Goal: Task Accomplishment & Management: Complete application form

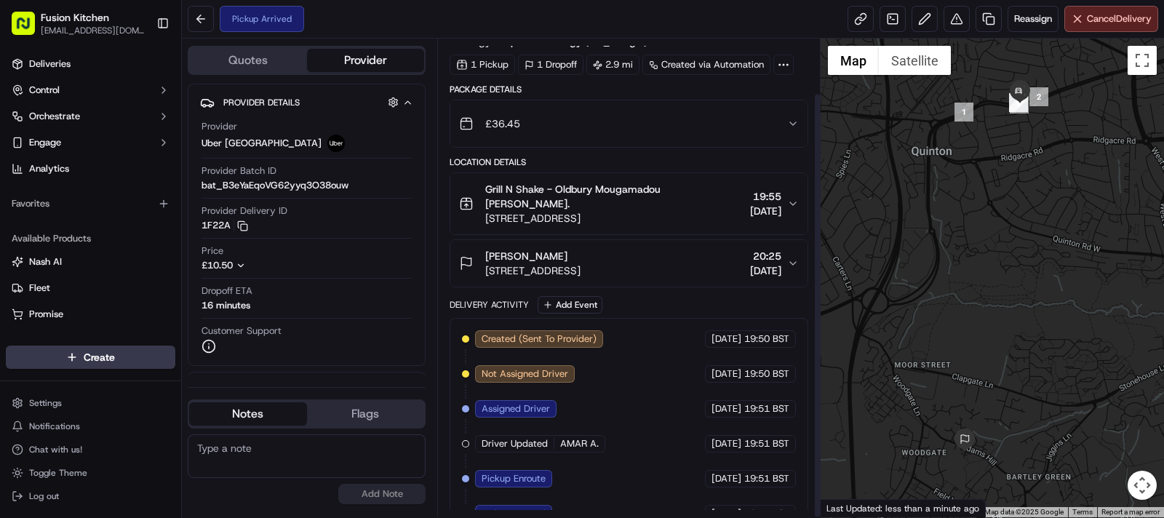
scroll to position [61, 0]
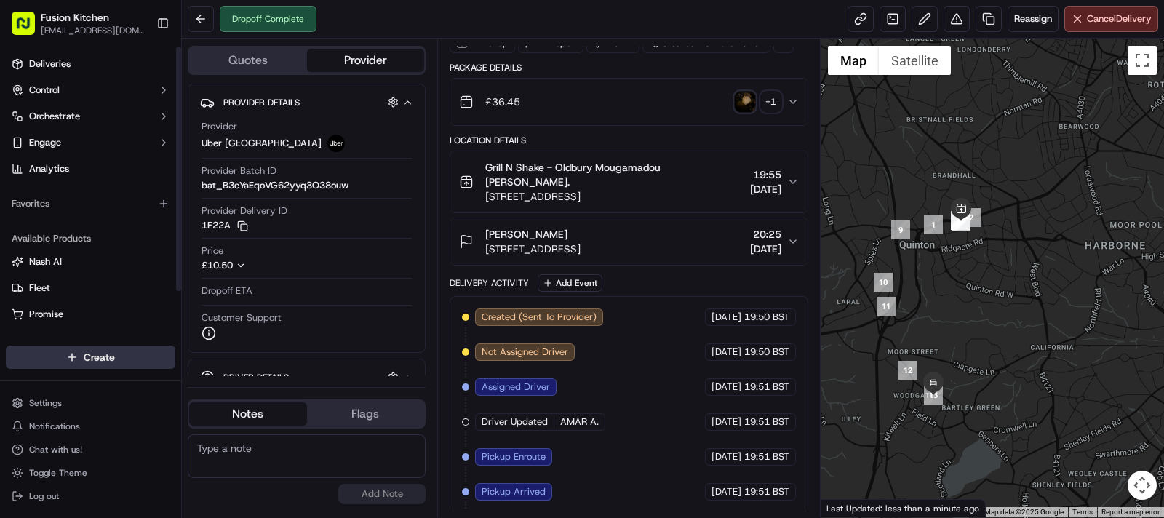
click at [57, 348] on html "Fusion Kitchen [EMAIL_ADDRESS][DOMAIN_NAME] Toggle Sidebar Deliveries Control O…" at bounding box center [582, 259] width 1164 height 518
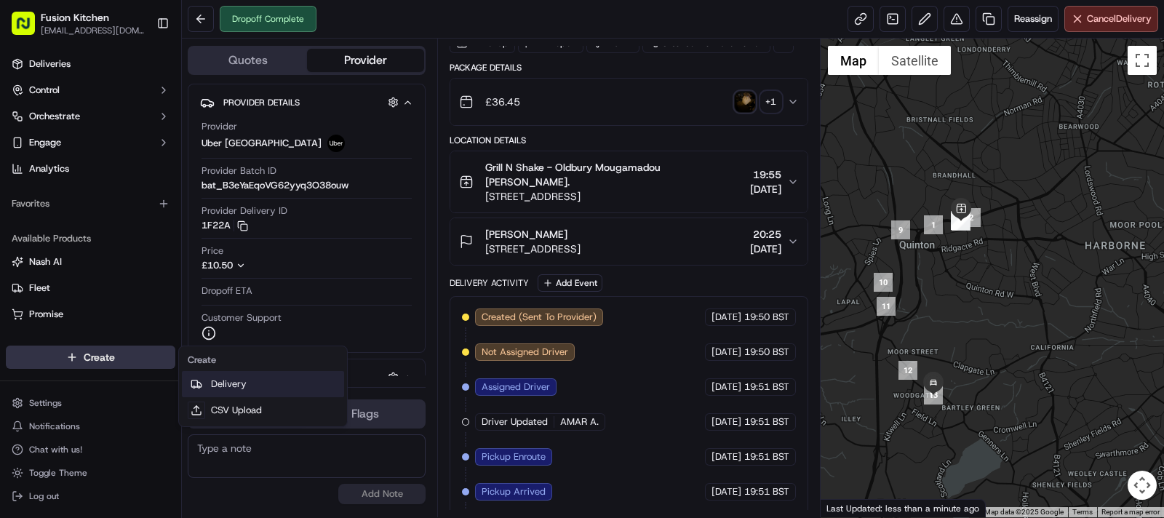
click at [238, 391] on link "Delivery" at bounding box center [263, 384] width 162 height 26
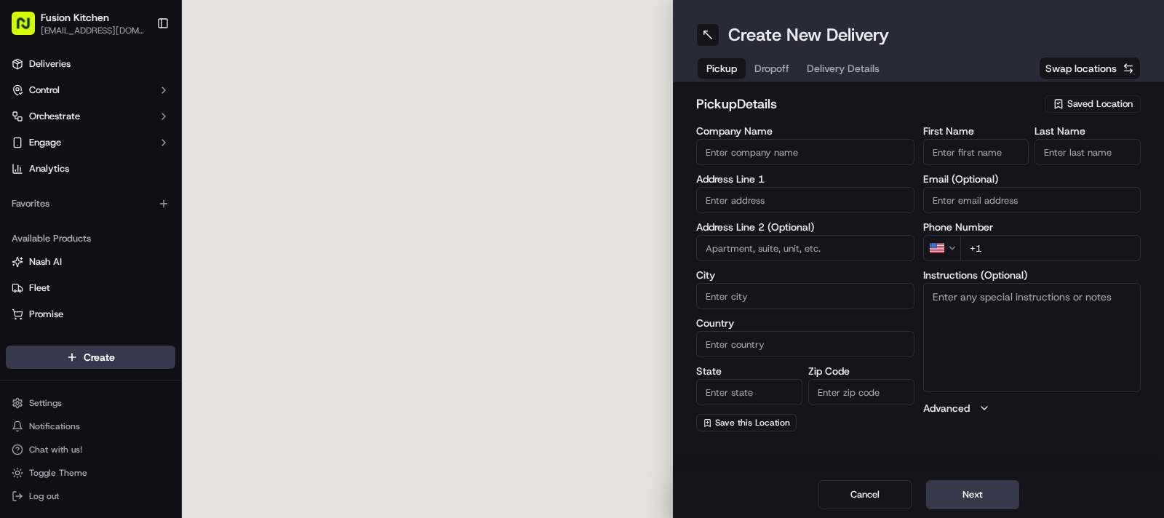
click at [775, 202] on input "text" at bounding box center [805, 200] width 218 height 26
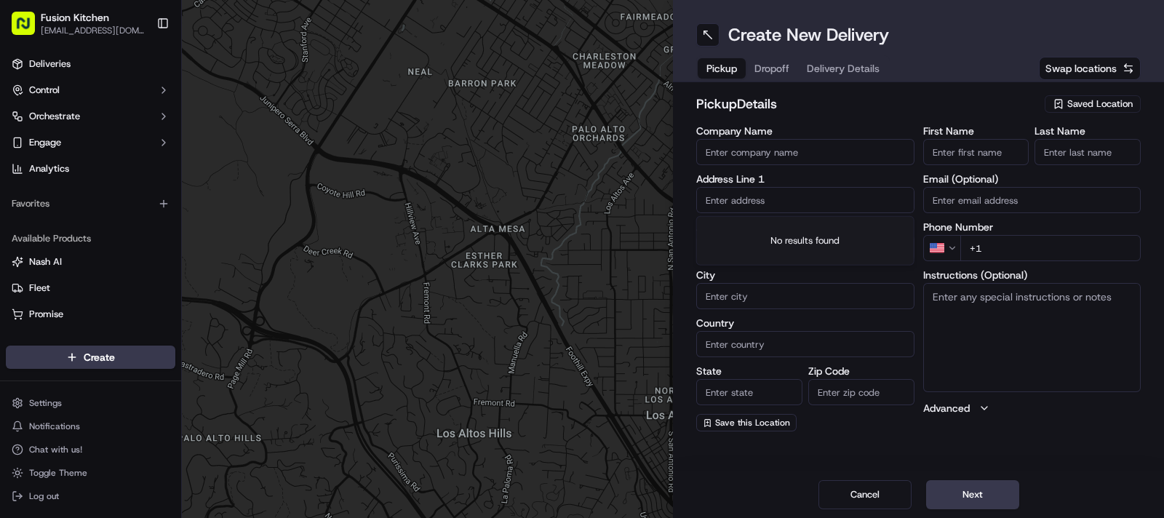
paste input "[STREET_ADDRESS]."
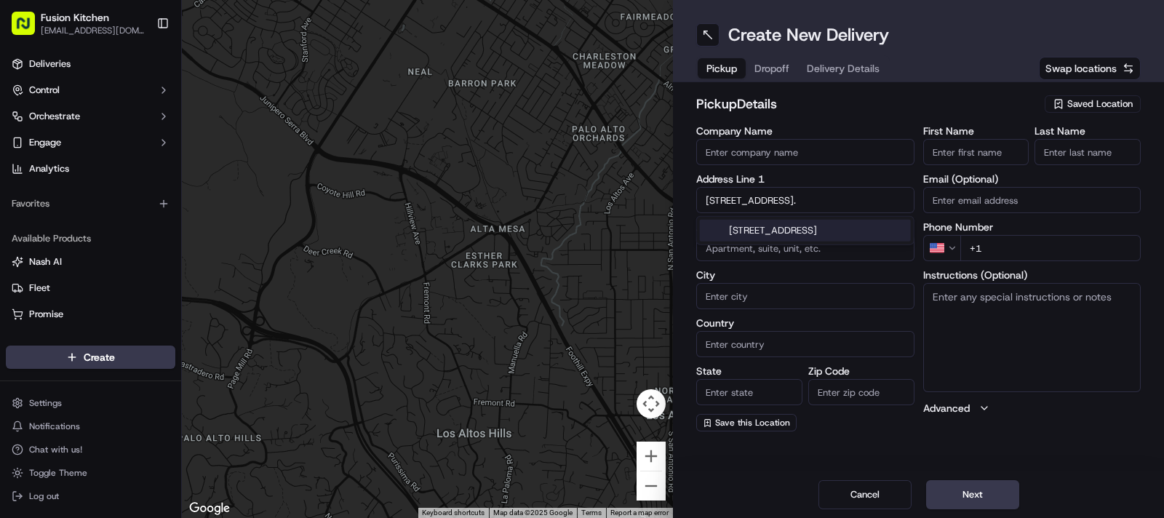
click at [775, 242] on div "[STREET_ADDRESS]" at bounding box center [805, 231] width 211 height 22
type input "[STREET_ADDRESS]"
type input "[GEOGRAPHIC_DATA]"
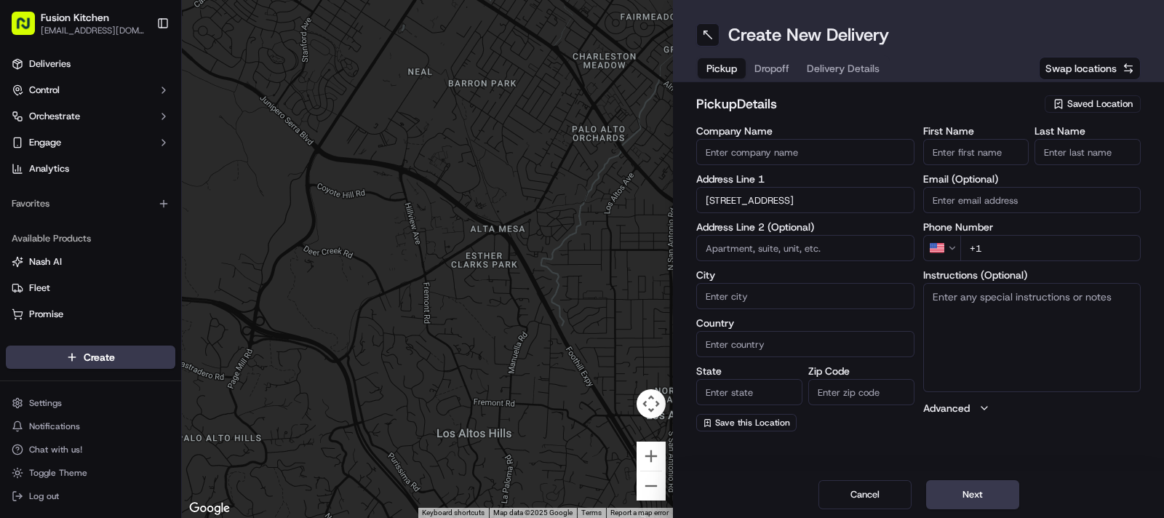
type input "WV3 0UF"
type input "[STREET_ADDRESS]"
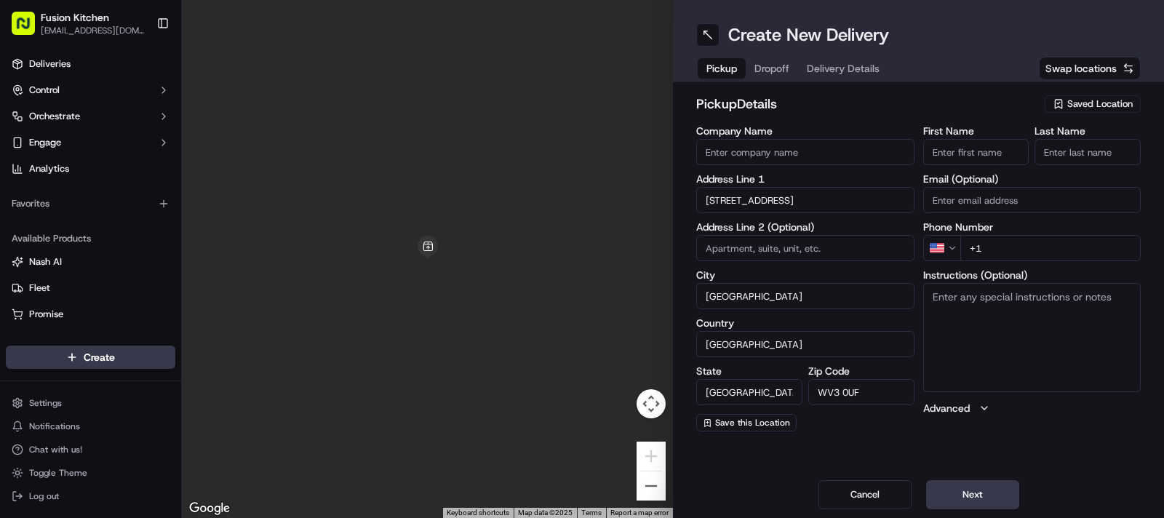
click at [964, 150] on input "First Name" at bounding box center [976, 152] width 106 height 26
paste input "[PERSON_NAME]."
drag, startPoint x: 989, startPoint y: 154, endPoint x: 1100, endPoint y: 163, distance: 111.7
click at [1100, 163] on div "First Name [PERSON_NAME]. Last Name" at bounding box center [1032, 145] width 218 height 39
type input "[PERSON_NAME]"
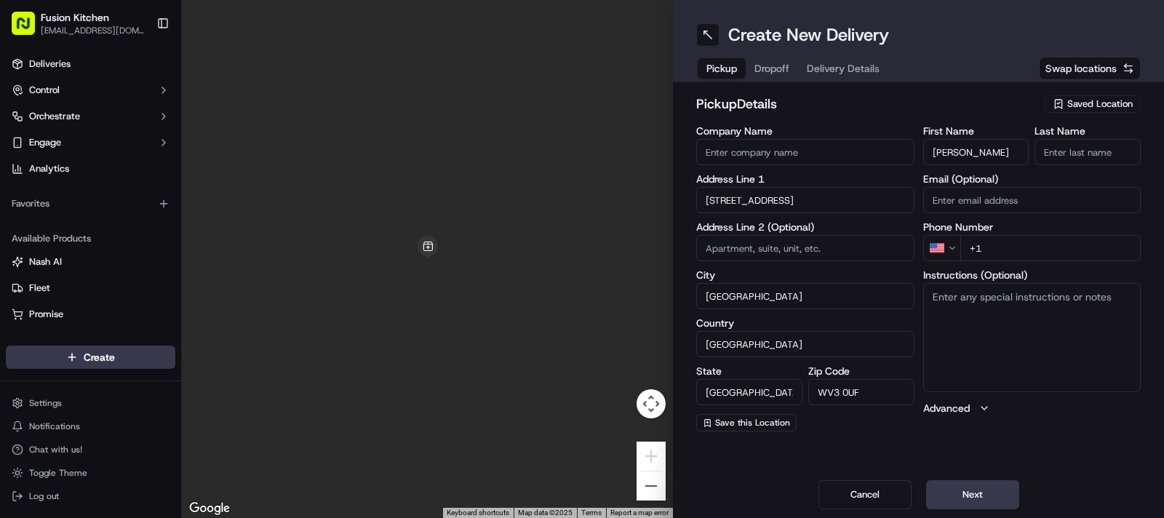
click at [1110, 154] on input "Last Name" at bounding box center [1088, 152] width 106 height 26
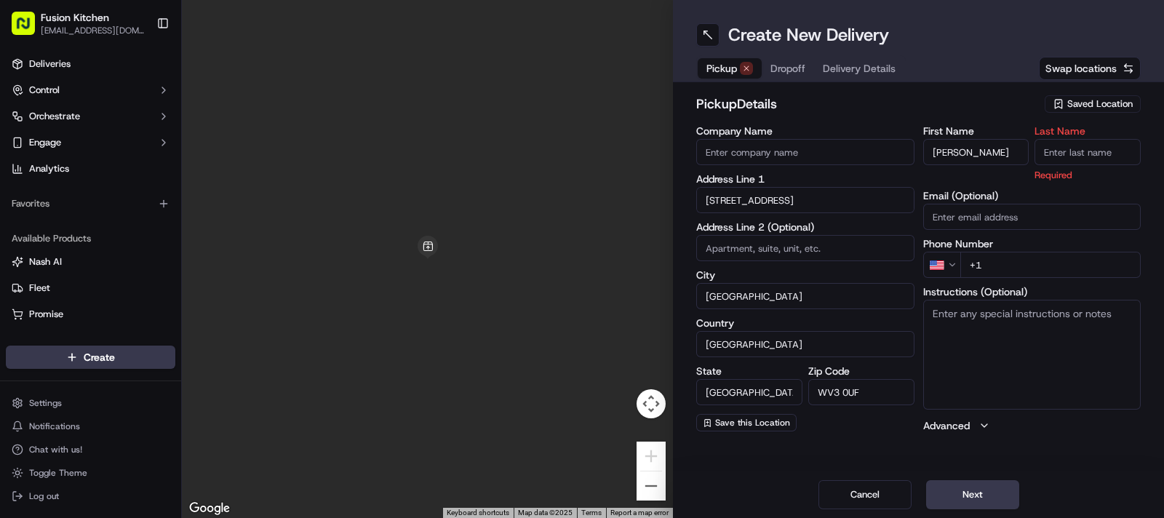
paste input "Sadiq."
type input "Sadiq."
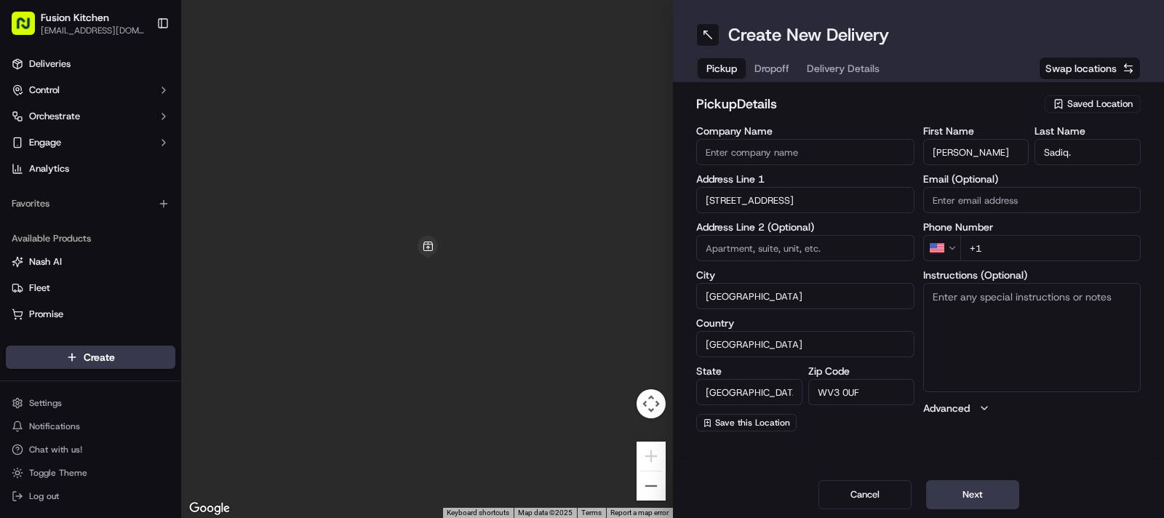
click at [743, 143] on input "Company Name" at bounding box center [805, 152] width 218 height 26
paste input "Chennai Dosa [GEOGRAPHIC_DATA]"
type input "Chennai Dosa [GEOGRAPHIC_DATA]"
click at [952, 252] on html "Fusion Kitchen [EMAIL_ADDRESS][DOMAIN_NAME] Toggle Sidebar Deliveries Control O…" at bounding box center [582, 259] width 1164 height 518
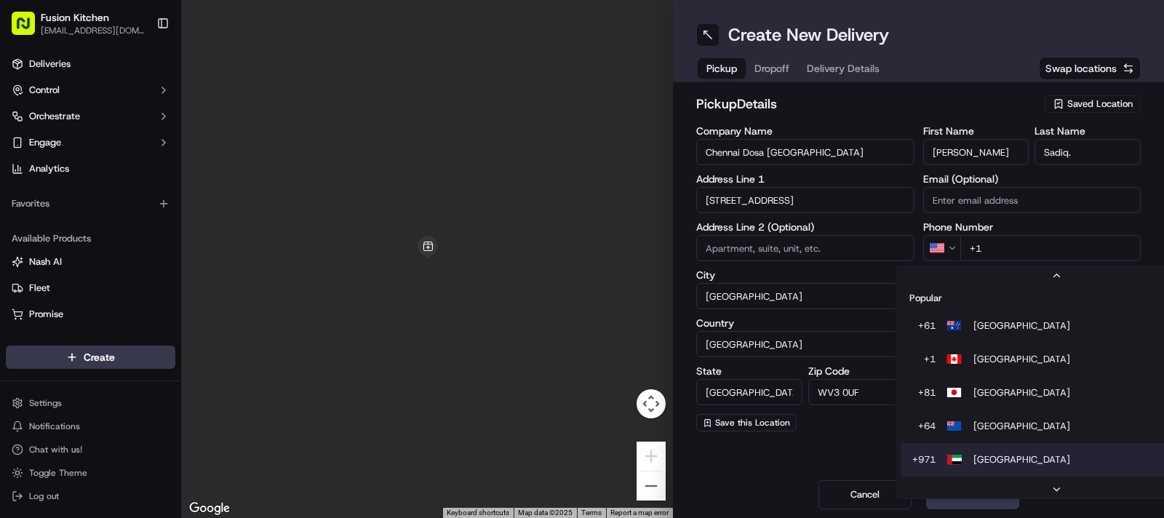
scroll to position [44, 0]
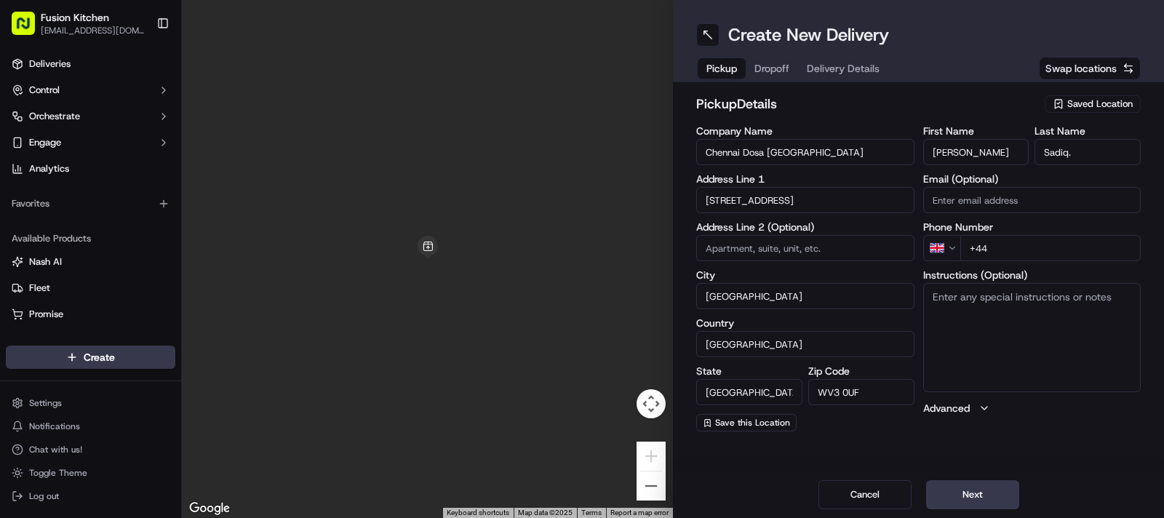
click at [1038, 236] on input "+44" at bounding box center [1050, 248] width 181 height 26
paste input "1902 423222"
type input "[PHONE_NUMBER]"
click at [1027, 329] on textarea "Instructions (Optional)" at bounding box center [1032, 337] width 218 height 109
paste textarea "1902423222"
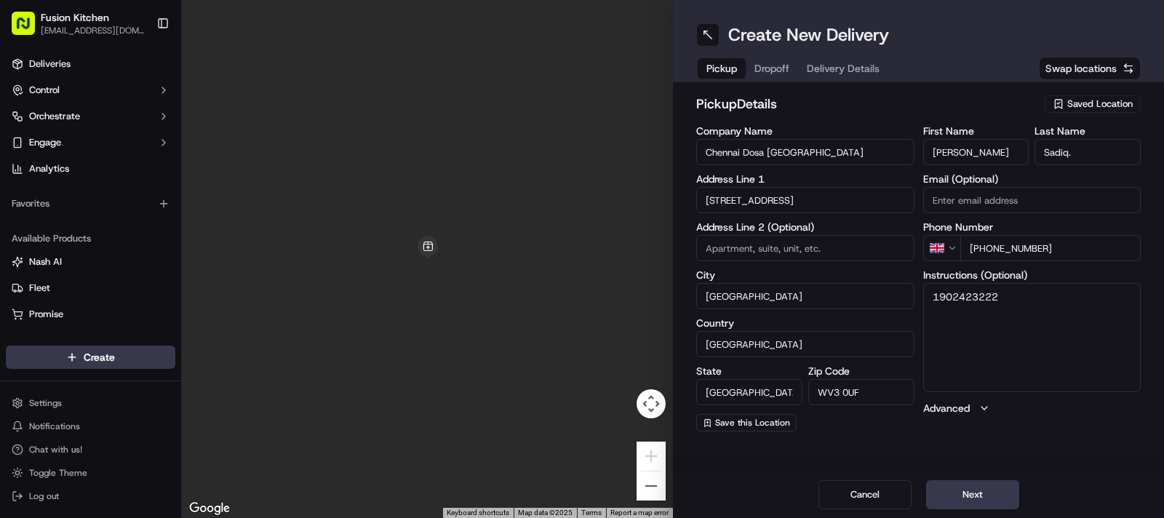
paste textarea "[STREET_ADDRESS]."
type textarea "1902423222 [STREET_ADDRESS]."
click at [980, 500] on button "Next" at bounding box center [972, 494] width 93 height 29
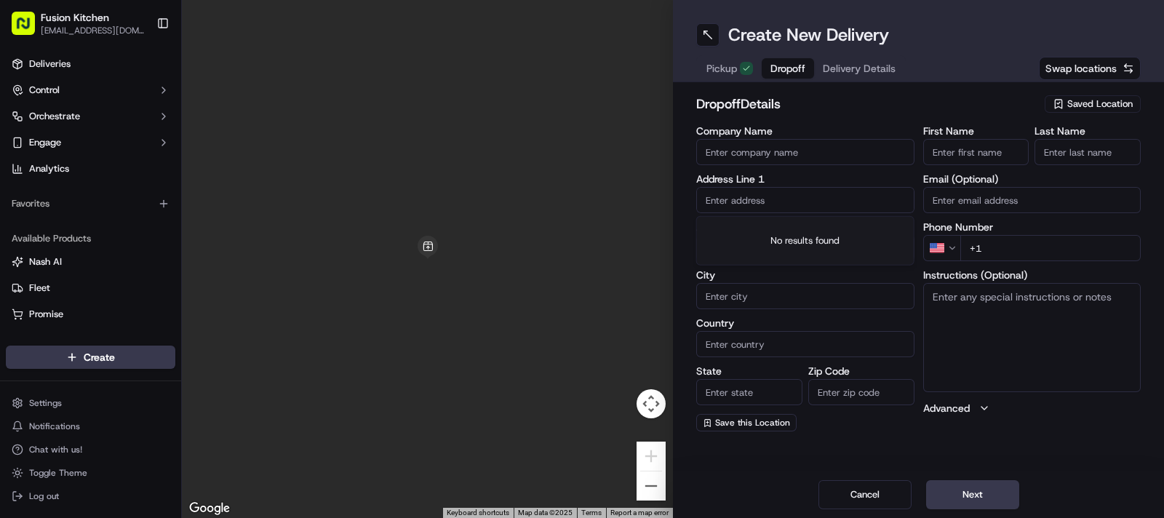
click at [760, 199] on input "text" at bounding box center [805, 200] width 218 height 26
paste input "[STREET_ADDRESS][PERSON_NAME]"
click at [757, 234] on div "[STREET_ADDRESS][PERSON_NAME]" at bounding box center [805, 231] width 211 height 22
type input "[STREET_ADDRESS][PERSON_NAME]"
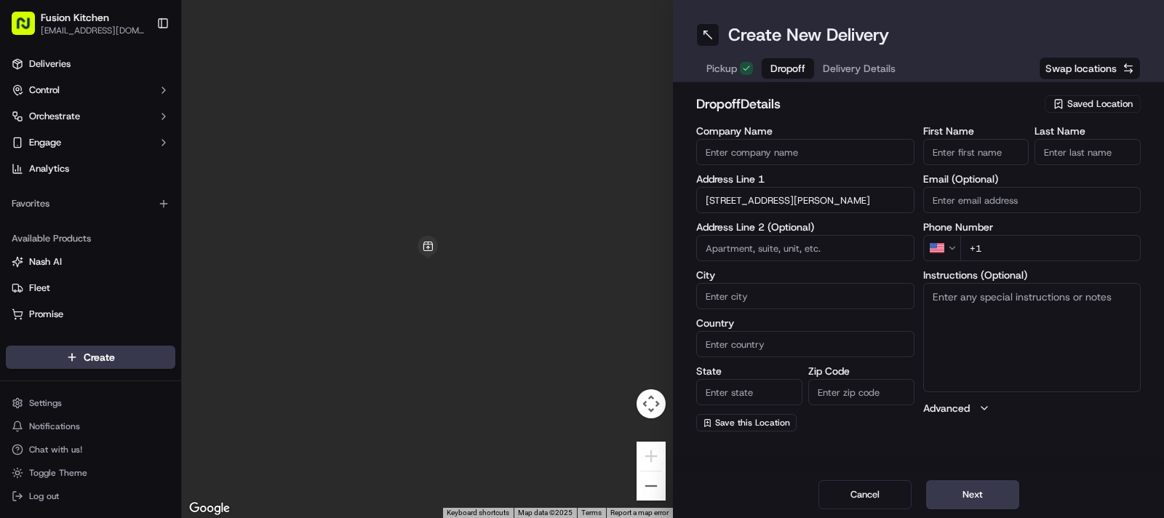
type input "[GEOGRAPHIC_DATA]"
type input "WV10 6GX"
type input "[STREET_ADDRESS][PERSON_NAME]"
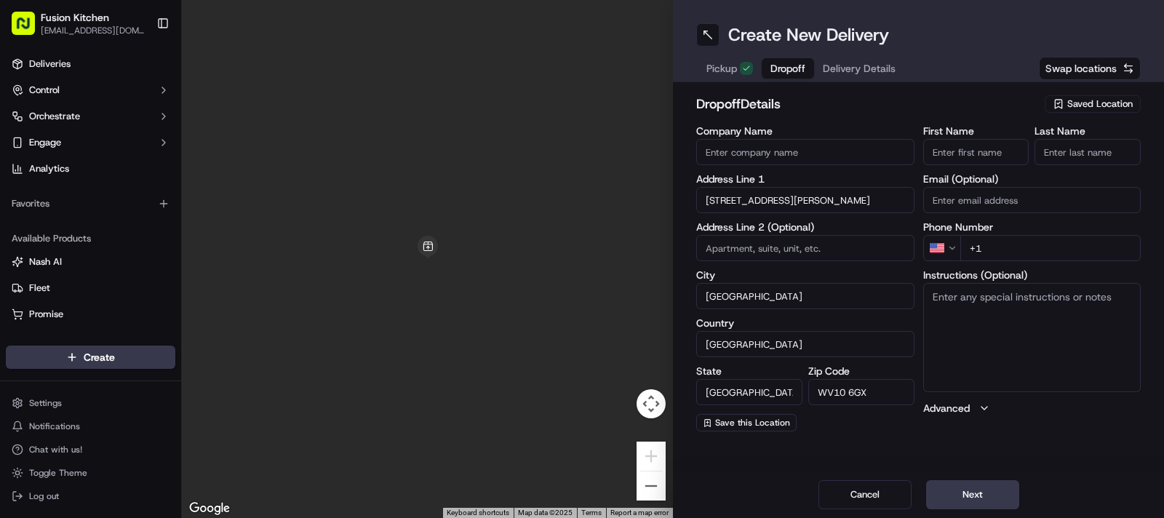
scroll to position [0, 0]
click at [982, 311] on textarea "Instructions (Optional)" at bounding box center [1032, 337] width 218 height 109
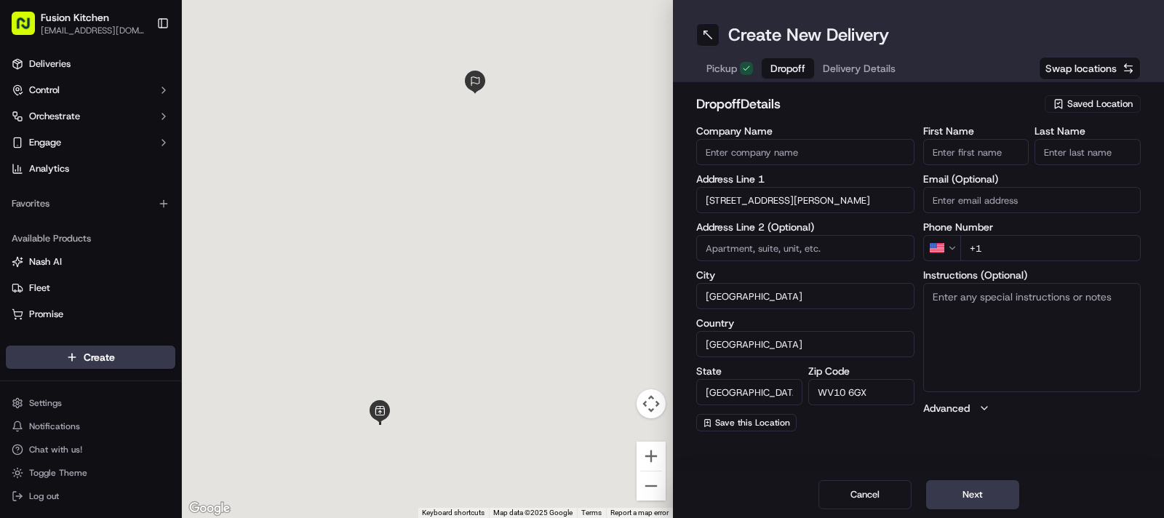
paste textarea "[STREET_ADDRESS][PERSON_NAME]"
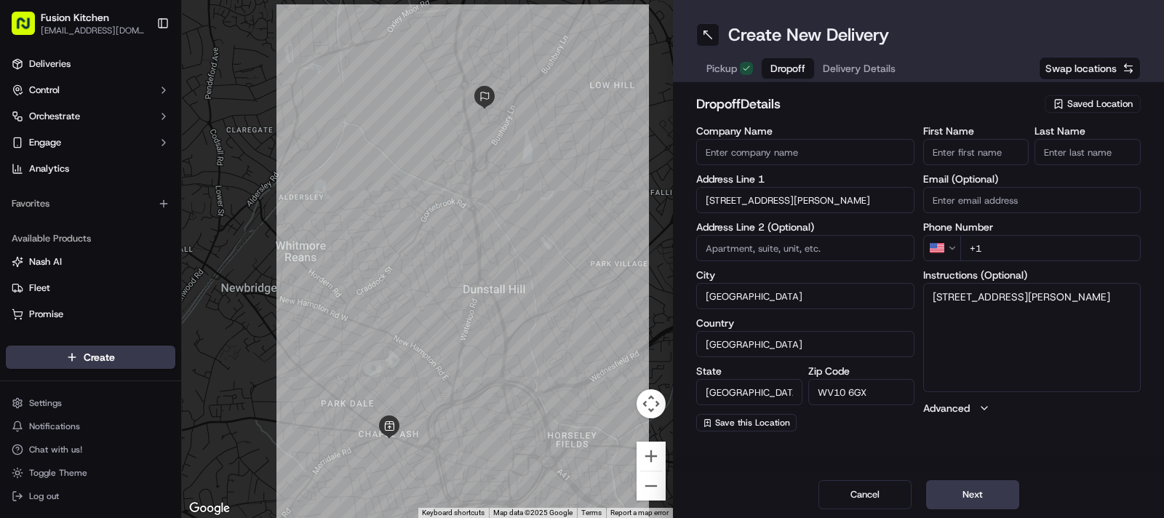
type textarea "[STREET_ADDRESS][PERSON_NAME]"
click at [813, 158] on input "Company Name" at bounding box center [805, 152] width 218 height 26
paste input "[PERSON_NAME]"
type input "[PERSON_NAME]"
click at [990, 156] on input "First Name" at bounding box center [976, 152] width 106 height 26
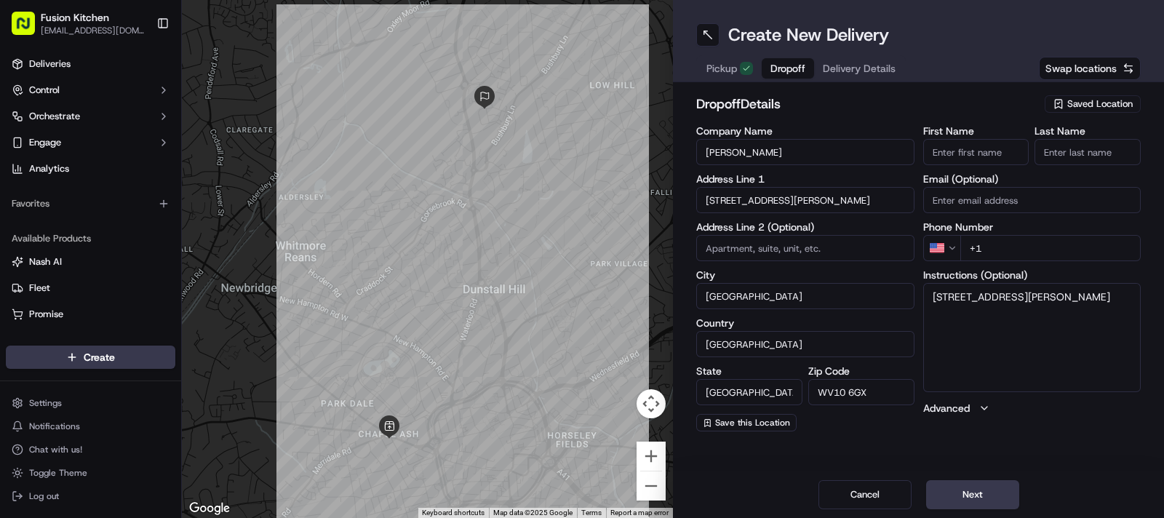
paste input "[PERSON_NAME]"
click at [990, 156] on input "[PERSON_NAME]" at bounding box center [976, 152] width 106 height 26
click at [976, 151] on input "[PERSON_NAME]" at bounding box center [976, 152] width 106 height 26
type input "[PERSON_NAME]"
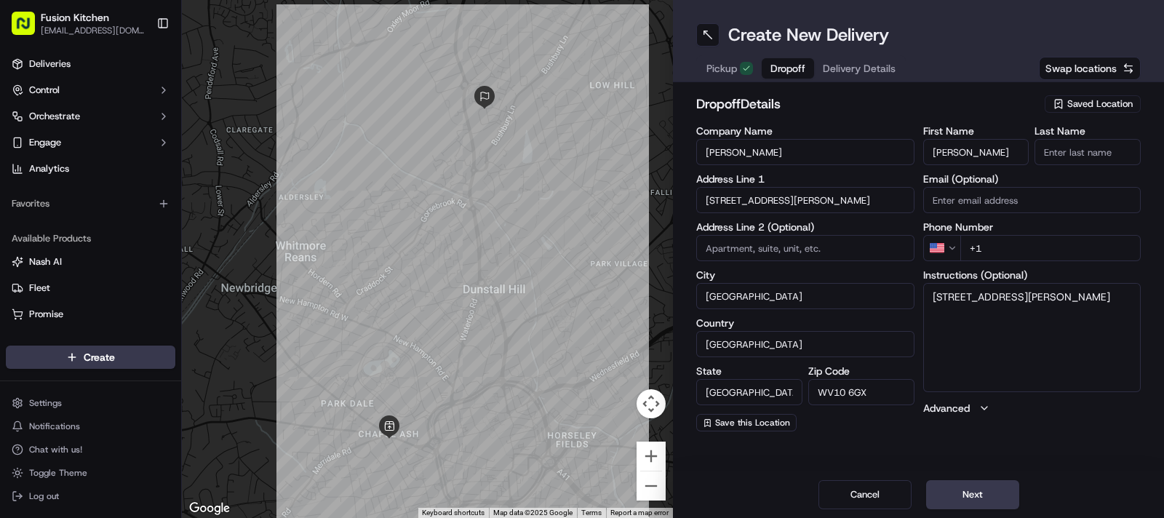
click at [1066, 151] on input "Last Name" at bounding box center [1088, 152] width 106 height 26
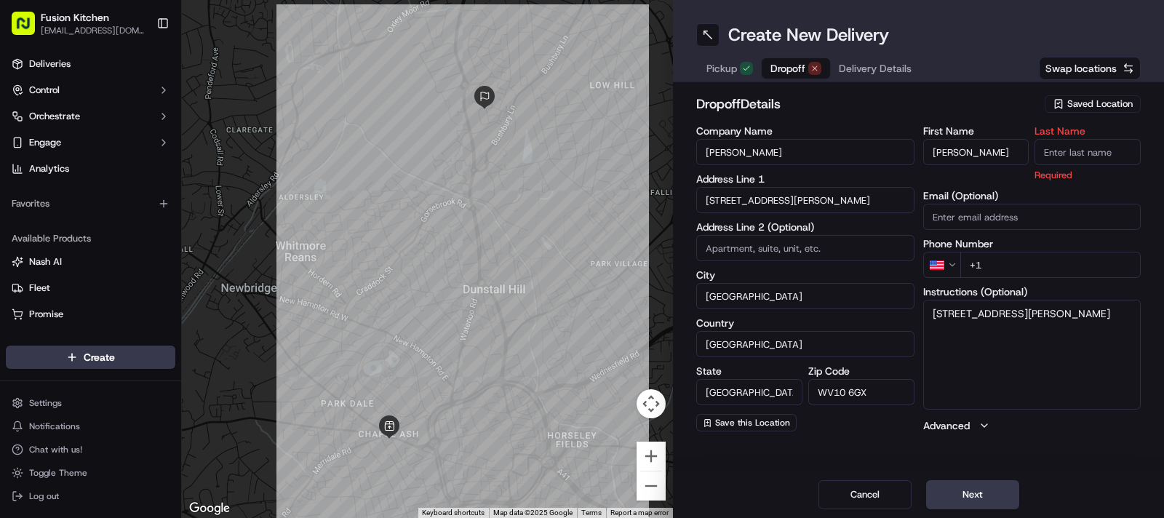
paste input "Yoosuf"
type input "Yoosuf"
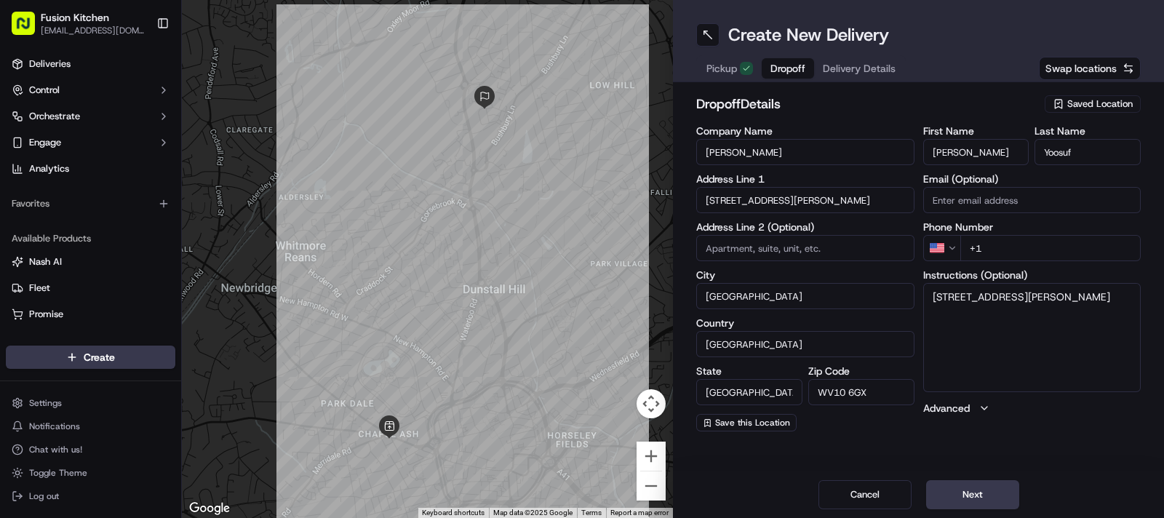
click at [938, 243] on html "Fusion Kitchen [EMAIL_ADDRESS][DOMAIN_NAME] Toggle Sidebar Deliveries Control O…" at bounding box center [582, 259] width 1164 height 518
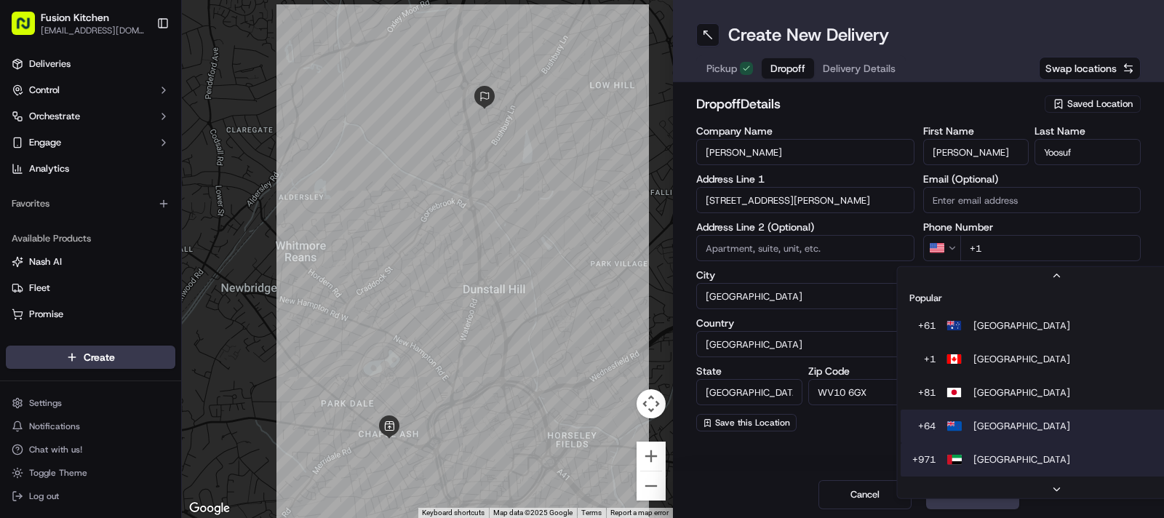
scroll to position [44, 0]
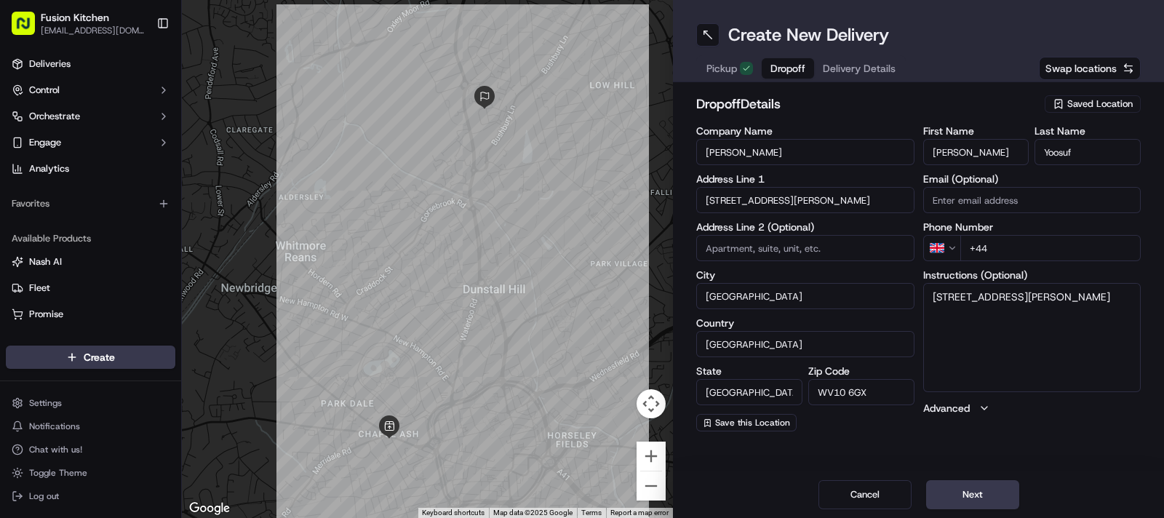
click at [1024, 260] on div "First Name [PERSON_NAME] Last Name Yoosuf Email (Optional) Phone Number GB +44 …" at bounding box center [1032, 279] width 218 height 306
click at [1032, 245] on input "+44" at bounding box center [1050, 248] width 181 height 26
paste input "7450 205013"
type input "[PHONE_NUMBER]"
click at [1070, 317] on textarea "[STREET_ADDRESS][PERSON_NAME]" at bounding box center [1032, 337] width 218 height 109
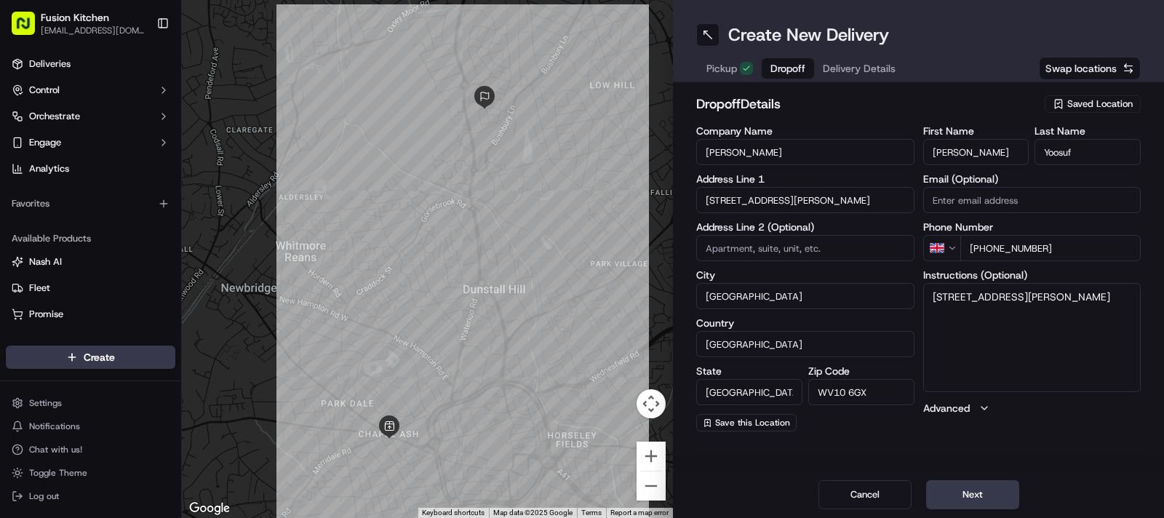
paste textarea "7450205013"
type textarea "[STREET_ADDRESS][PERSON_NAME] 7450205013"
click at [945, 492] on button "Next" at bounding box center [972, 494] width 93 height 29
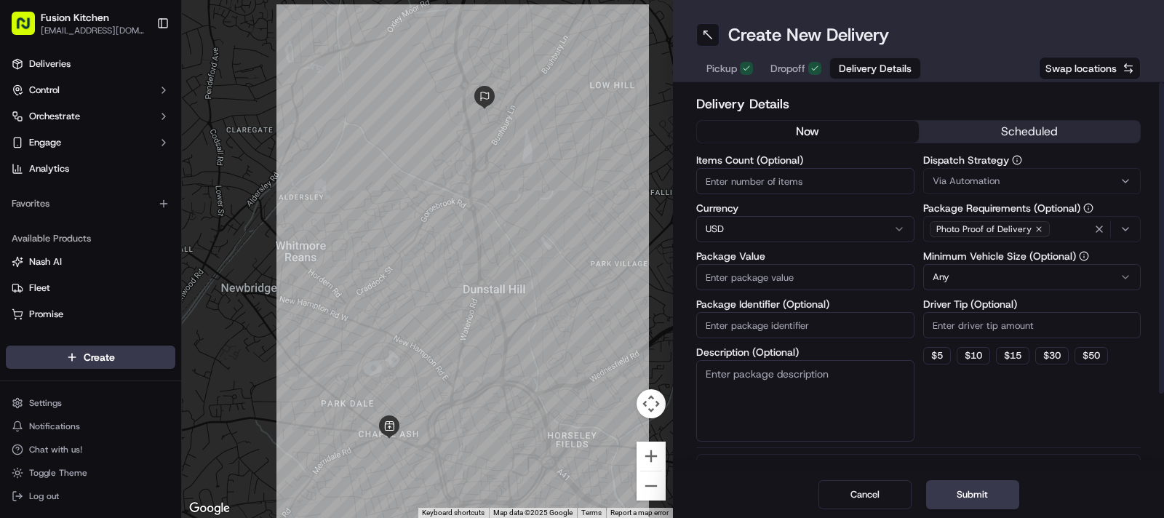
click at [731, 220] on html "Fusion Kitchen [EMAIL_ADDRESS][DOMAIN_NAME] Toggle Sidebar Deliveries Control O…" at bounding box center [582, 259] width 1164 height 518
click at [728, 282] on input "Package Value" at bounding box center [805, 277] width 218 height 26
paste input "74.03"
type input "74.03"
click at [986, 493] on button "Submit" at bounding box center [972, 494] width 93 height 29
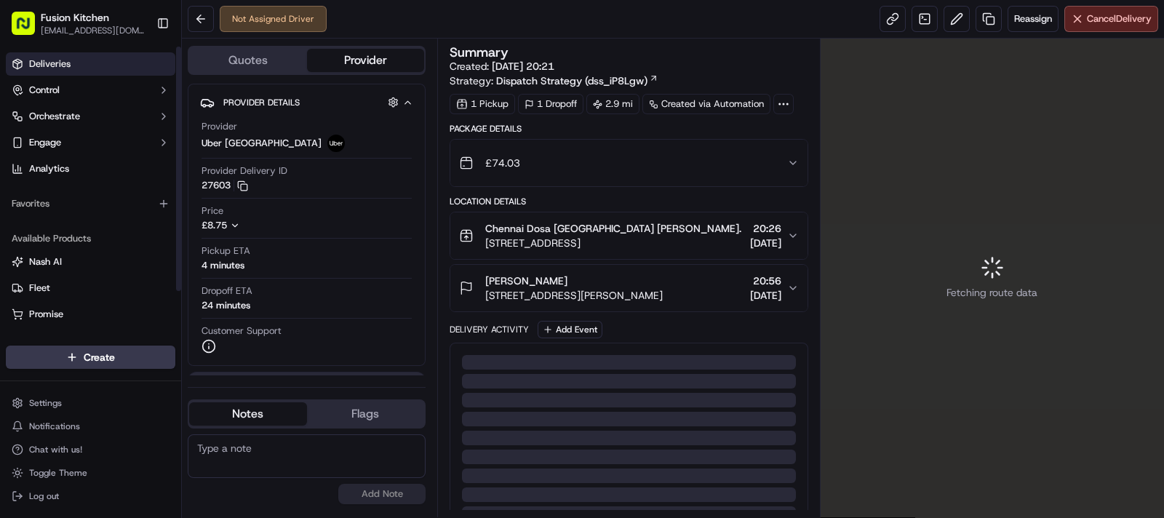
click at [65, 62] on span "Deliveries" at bounding box center [49, 63] width 41 height 13
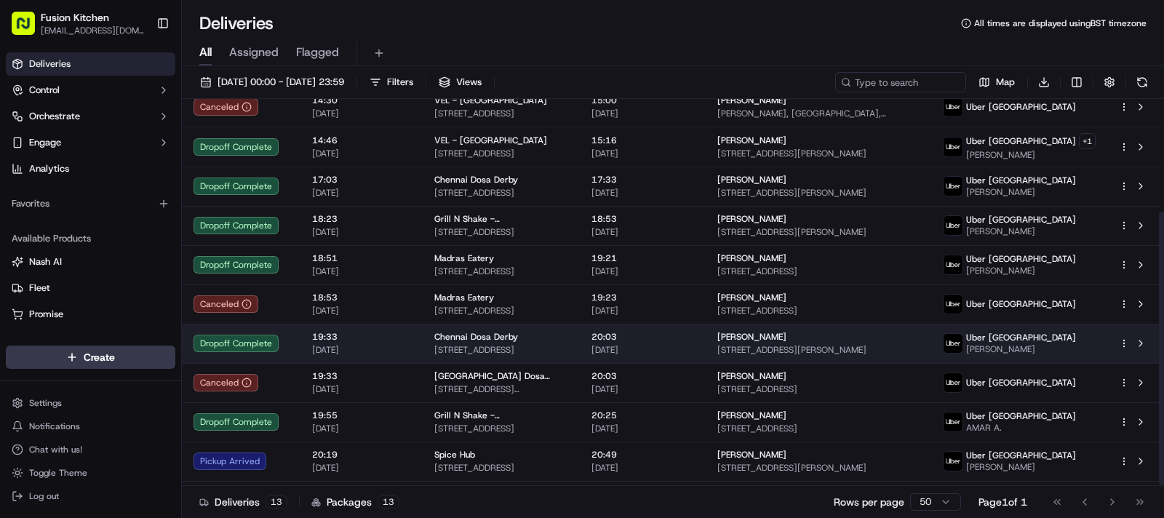
scroll to position [161, 0]
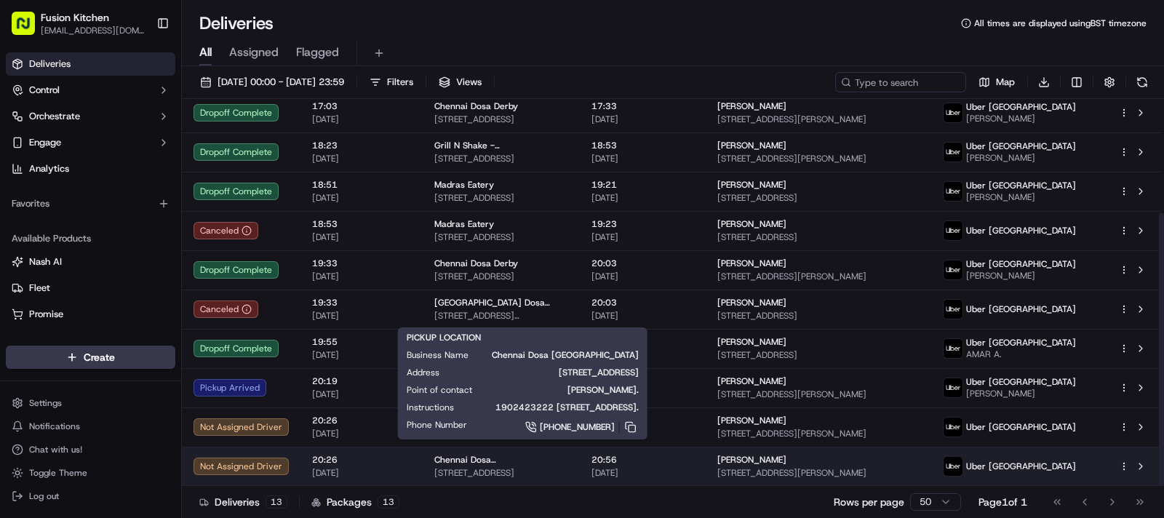
click at [568, 463] on div "Chennai Dosa [GEOGRAPHIC_DATA]" at bounding box center [501, 460] width 134 height 12
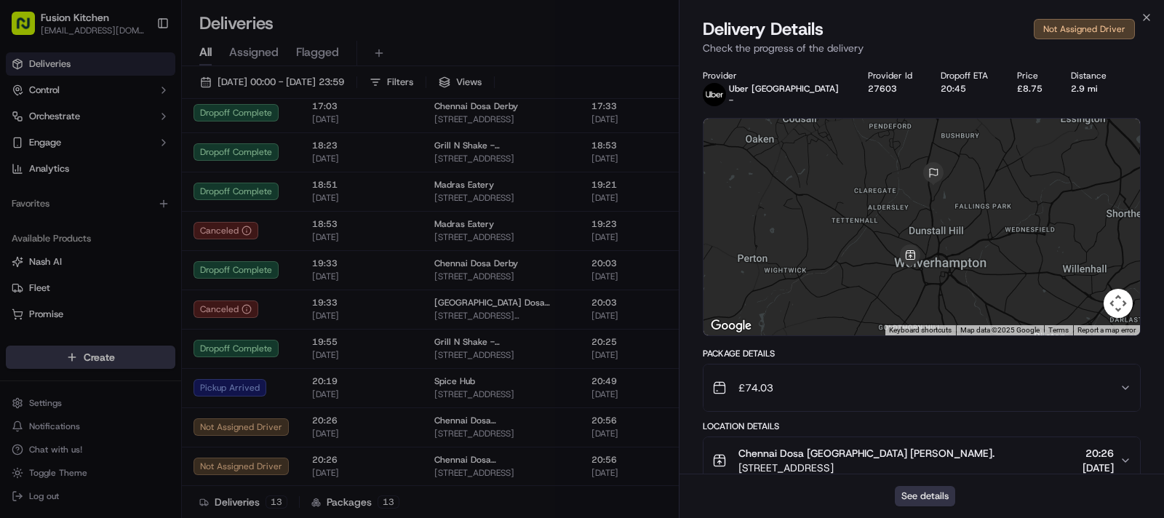
click at [932, 498] on button "See details" at bounding box center [925, 496] width 60 height 20
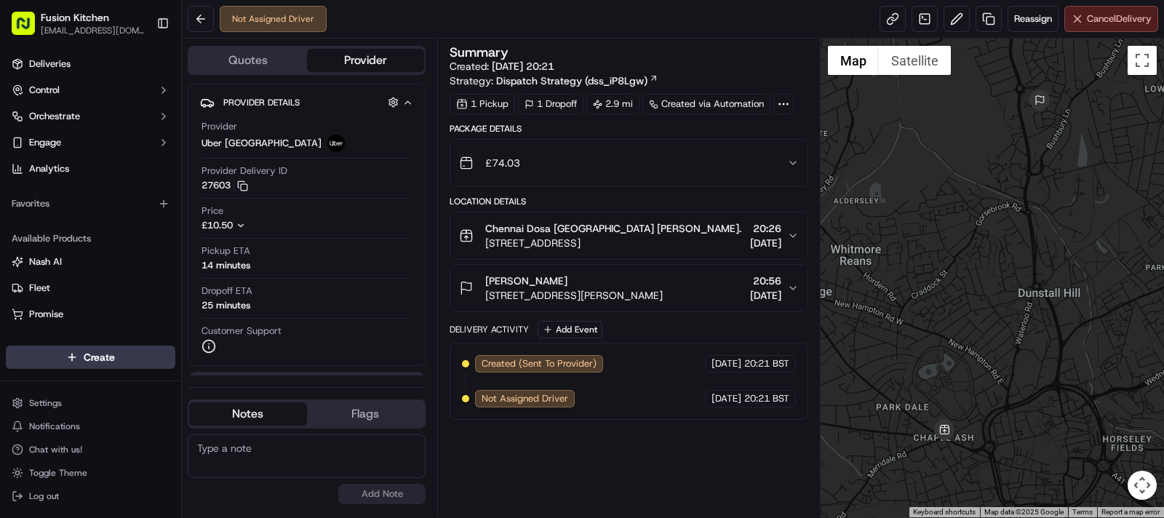
click at [1093, 24] on span "Cancel Delivery" at bounding box center [1119, 18] width 65 height 13
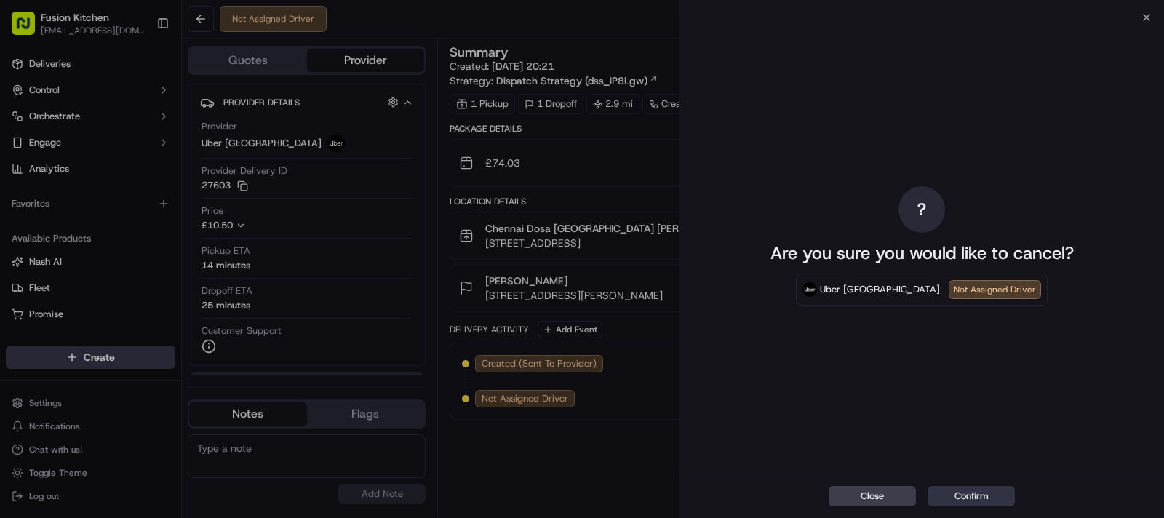
click at [987, 487] on button "Confirm" at bounding box center [971, 496] width 87 height 20
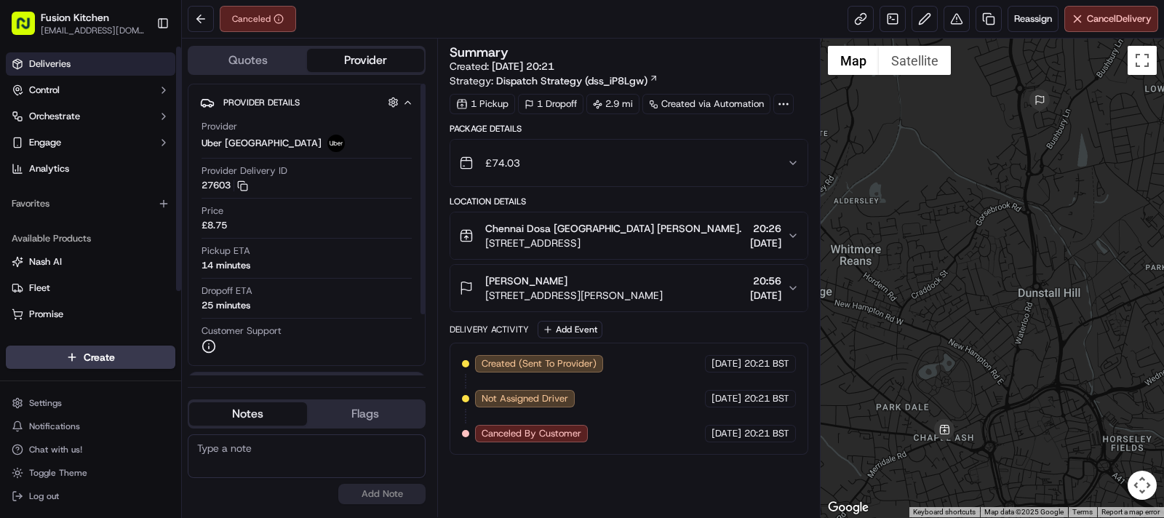
click at [71, 60] on link "Deliveries" at bounding box center [91, 63] width 170 height 23
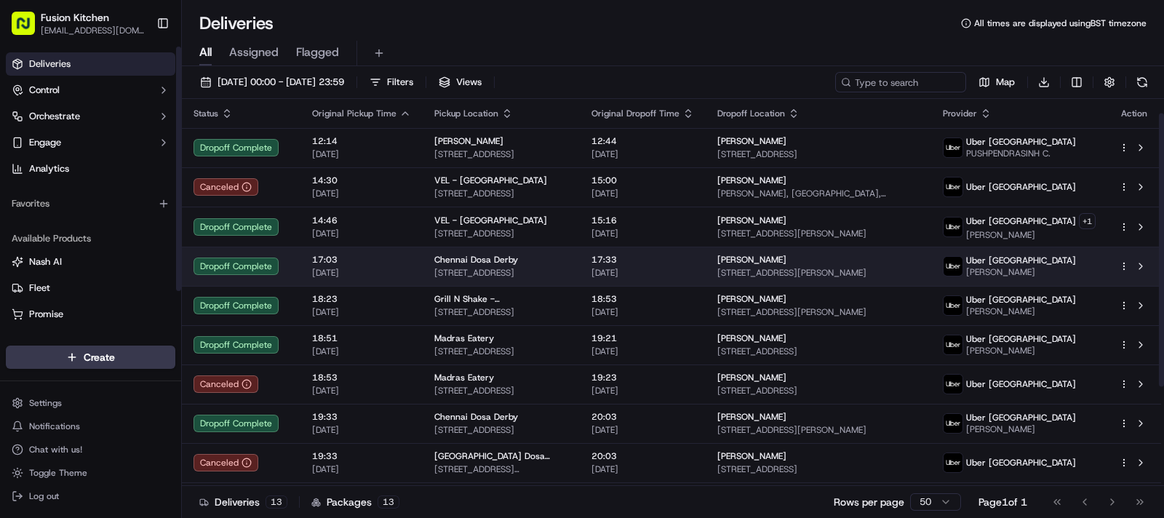
scroll to position [161, 0]
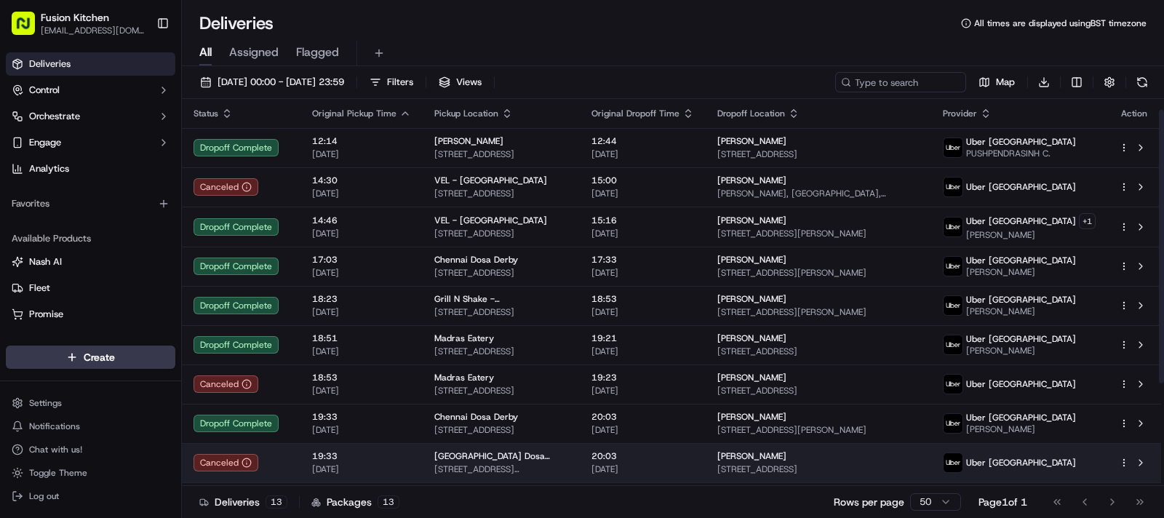
scroll to position [161, 0]
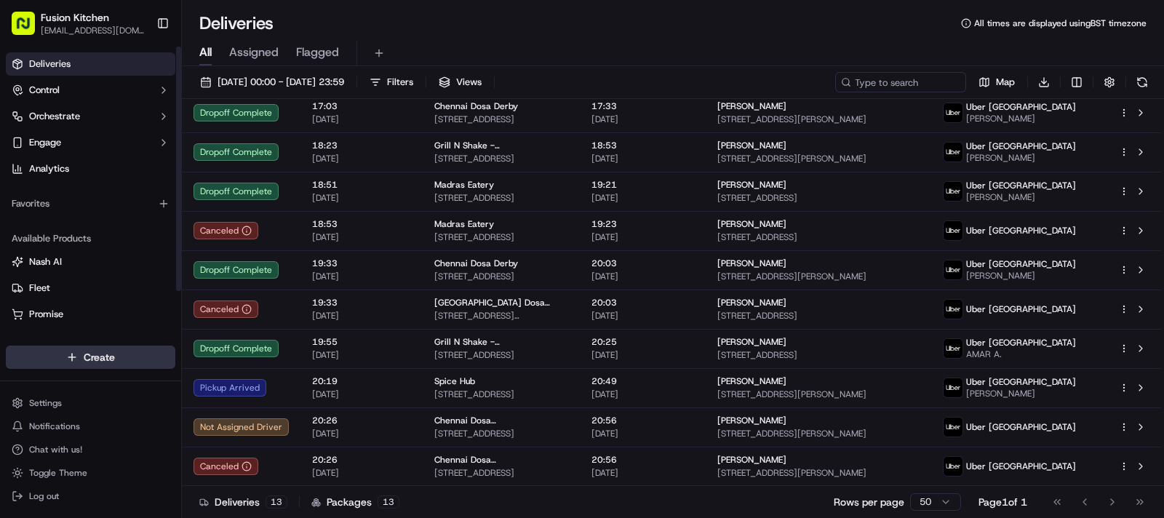
click at [131, 365] on html "Fusion Kitchen hari@fusionpos.uk Toggle Sidebar Deliveries Control Orchestrate …" at bounding box center [582, 259] width 1164 height 518
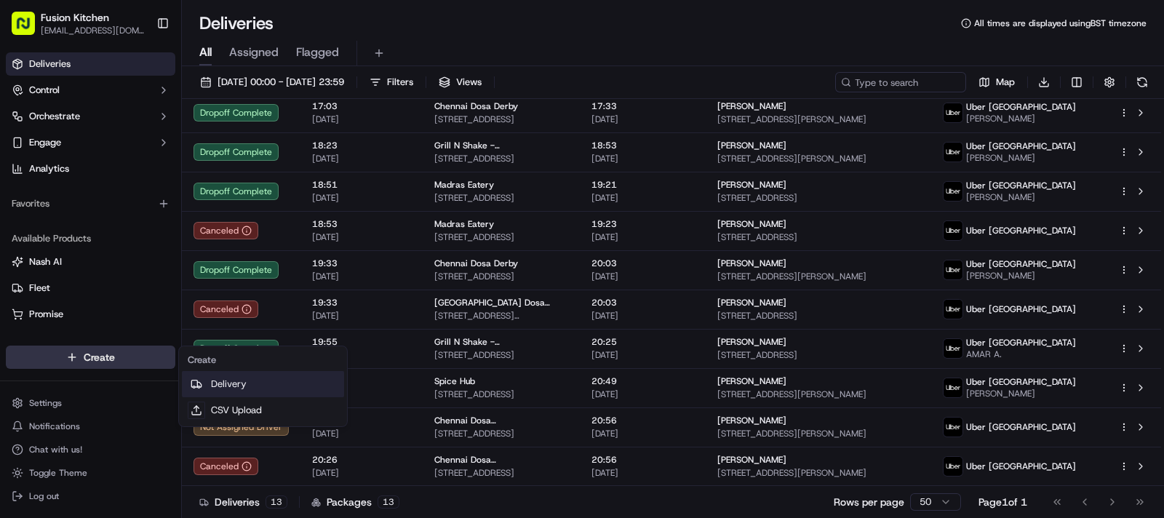
click at [236, 380] on link "Delivery" at bounding box center [263, 384] width 162 height 26
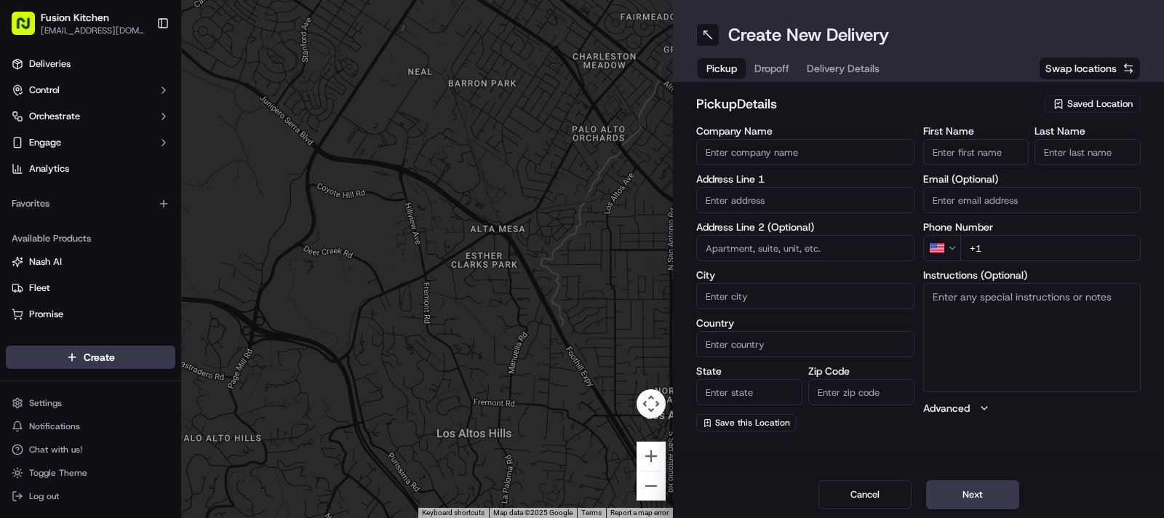
click at [776, 205] on input "text" at bounding box center [805, 200] width 218 height 26
paste input "[STREET_ADDRESS]."
click at [768, 229] on div "[STREET_ADDRESS]" at bounding box center [805, 231] width 211 height 22
type input "[STREET_ADDRESS]"
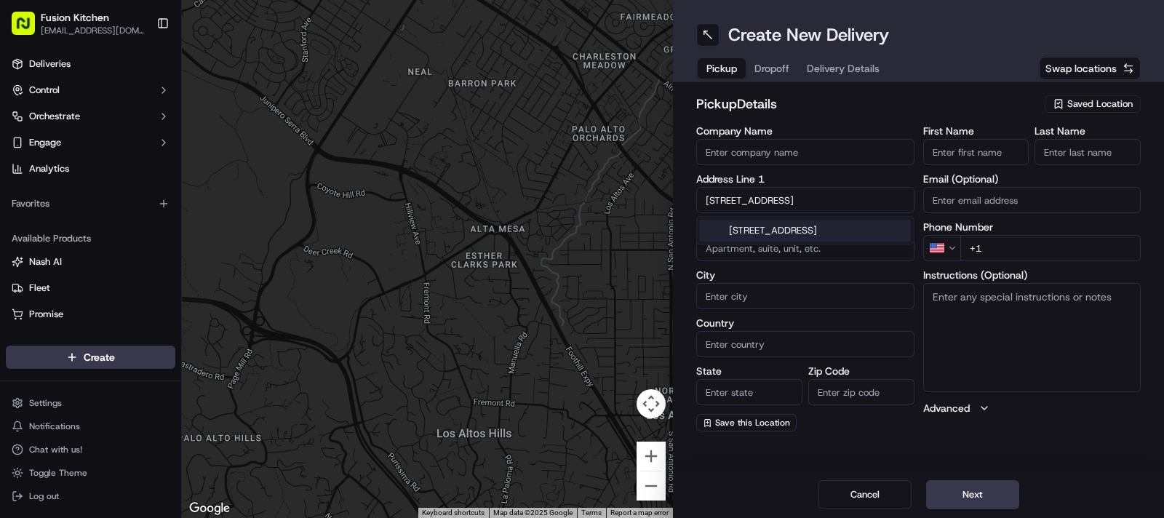
type input "[GEOGRAPHIC_DATA]"
type input "WV3 0UF"
type input "[STREET_ADDRESS]"
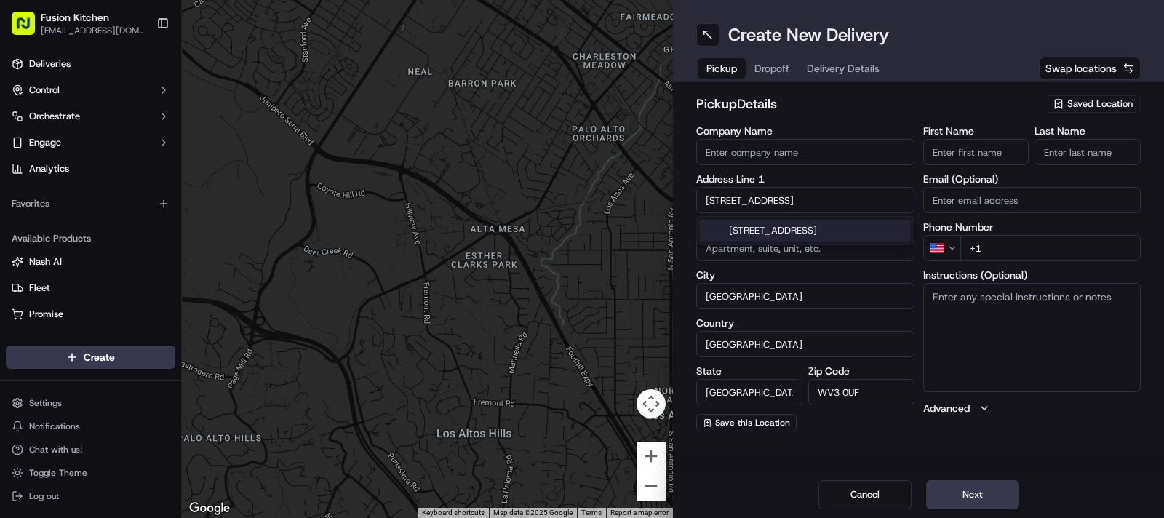
scroll to position [0, 0]
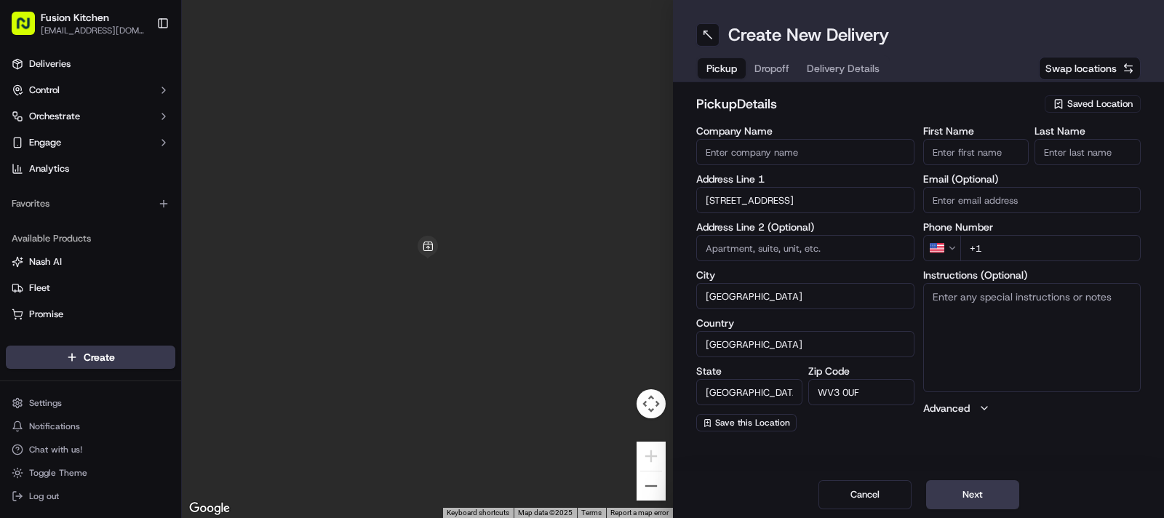
click at [1019, 319] on textarea "Instructions (Optional)" at bounding box center [1032, 337] width 218 height 109
paste textarea "[STREET_ADDRESS]."
type textarea "[STREET_ADDRESS]."
click at [964, 147] on input "First Name" at bounding box center [976, 152] width 106 height 26
paste input "[PERSON_NAME]."
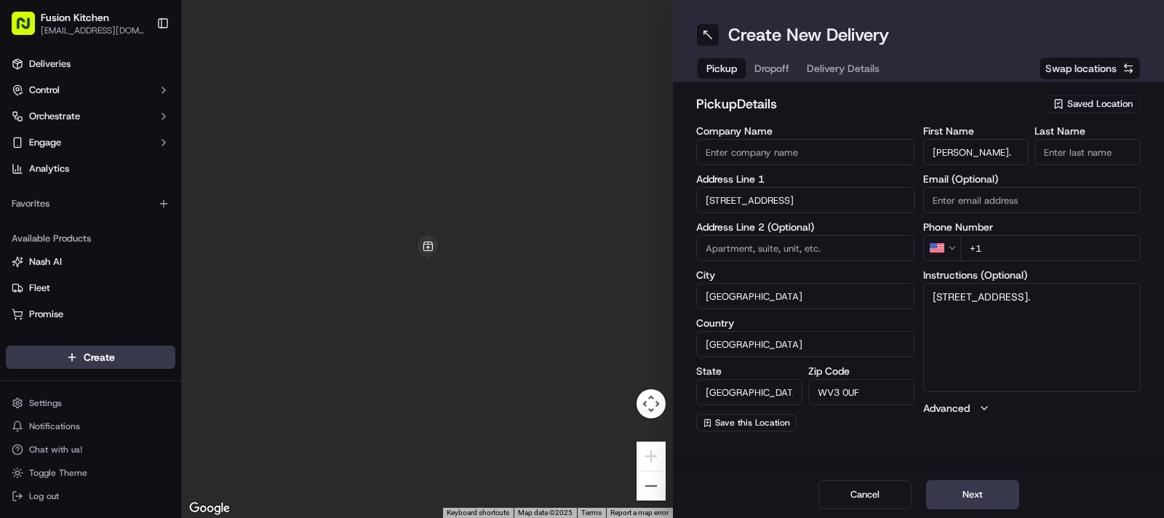
drag, startPoint x: 986, startPoint y: 149, endPoint x: 1051, endPoint y: 165, distance: 66.7
click at [1051, 165] on div "First Name Mohammed Sadiq. Last Name Email (Optional) Phone Number US +1 Instru…" at bounding box center [1032, 279] width 218 height 306
type input "[PERSON_NAME]"
click at [1077, 152] on input "Last Name" at bounding box center [1088, 152] width 106 height 26
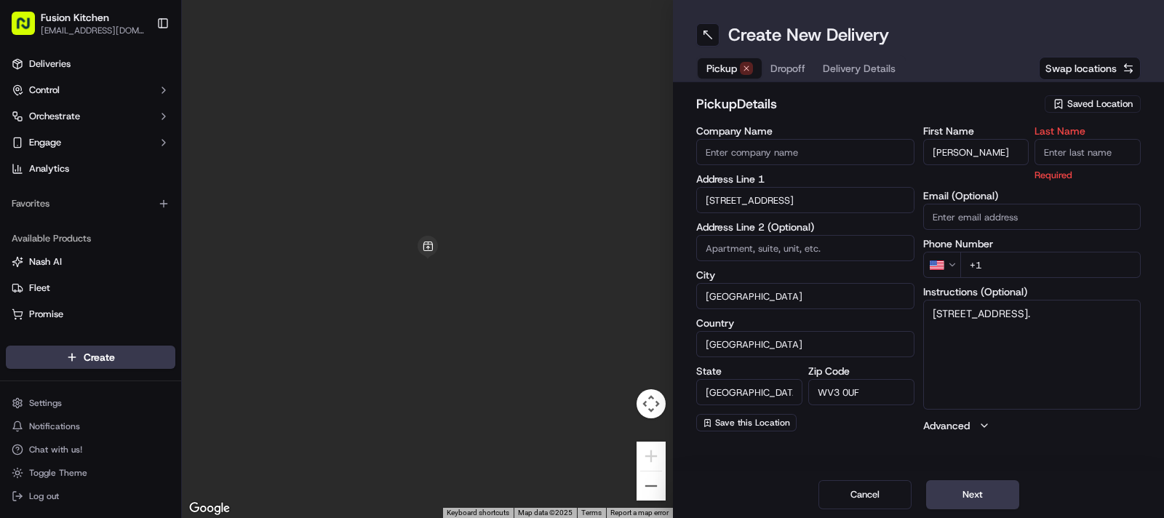
paste input "Sadiq."
type input "Sadiq."
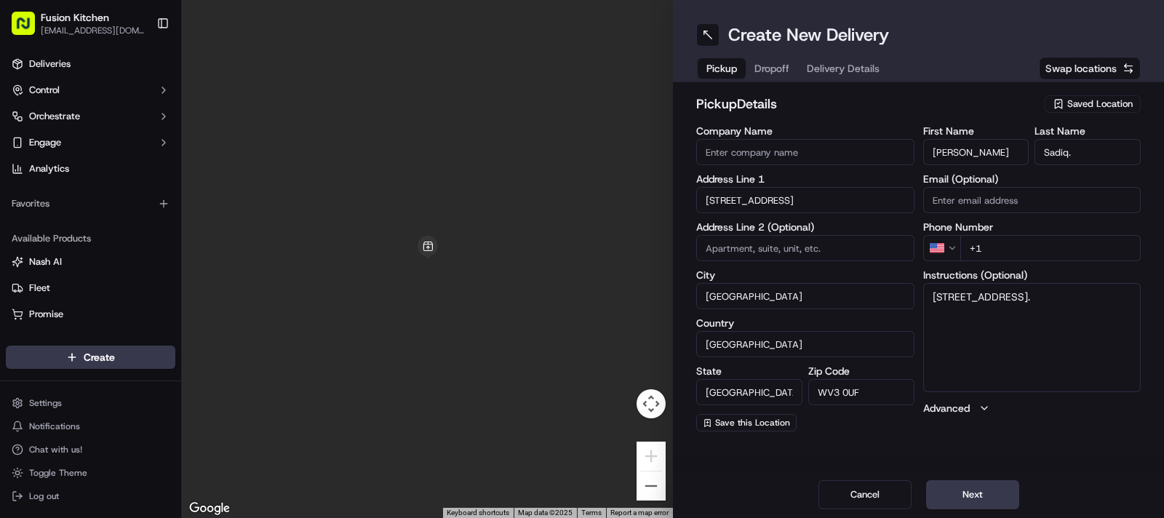
click at [770, 161] on input "Company Name" at bounding box center [805, 152] width 218 height 26
paste input "Chennai Dosa [GEOGRAPHIC_DATA]"
type input "Chennai Dosa [GEOGRAPHIC_DATA]"
click at [944, 247] on html "Fusion Kitchen hari@fusionpos.uk Toggle Sidebar Deliveries Control Orchestrate …" at bounding box center [582, 259] width 1164 height 518
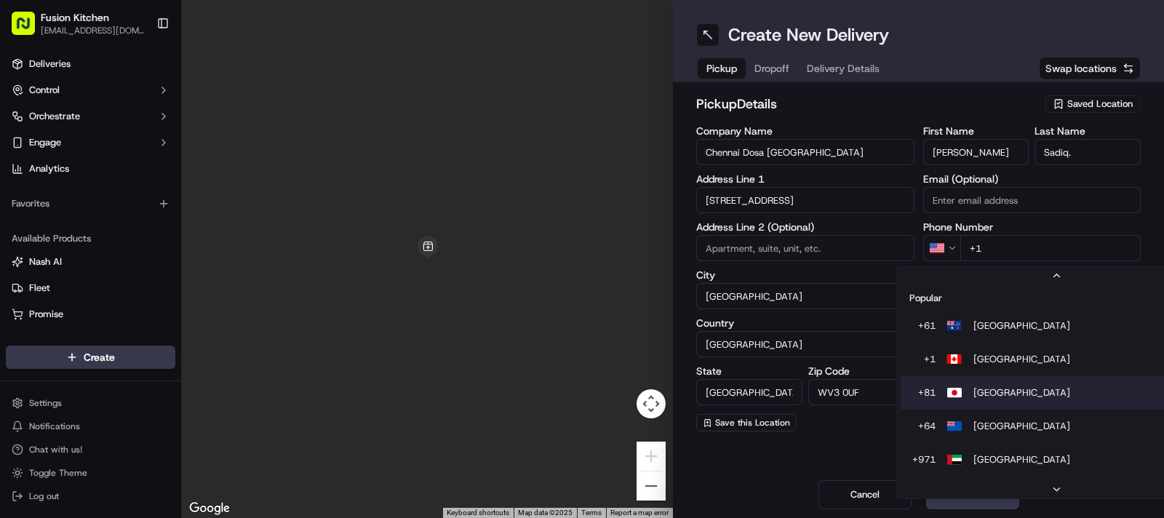
scroll to position [44, 0]
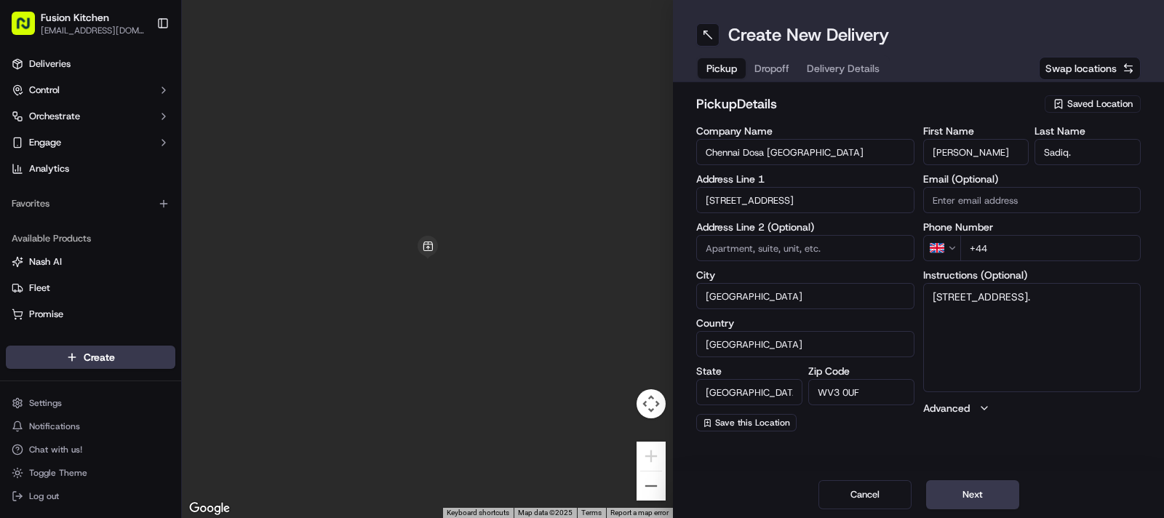
click at [1020, 247] on input "+44" at bounding box center [1050, 248] width 181 height 26
paste input "1902 423222"
type input "[PHONE_NUMBER]"
click at [1068, 325] on textarea "[STREET_ADDRESS]." at bounding box center [1032, 337] width 218 height 109
paste textarea "1902423222"
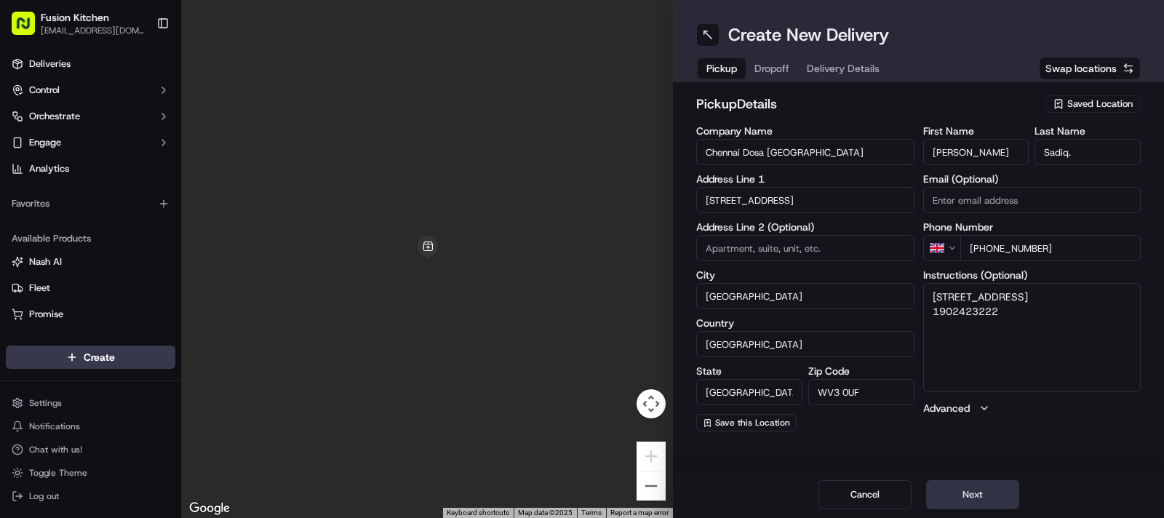
type textarea "33 Chapel Ash, Wolverhampton, West Midlands, WV3 0UF. 1902423222"
click at [968, 493] on button "Next" at bounding box center [972, 494] width 93 height 29
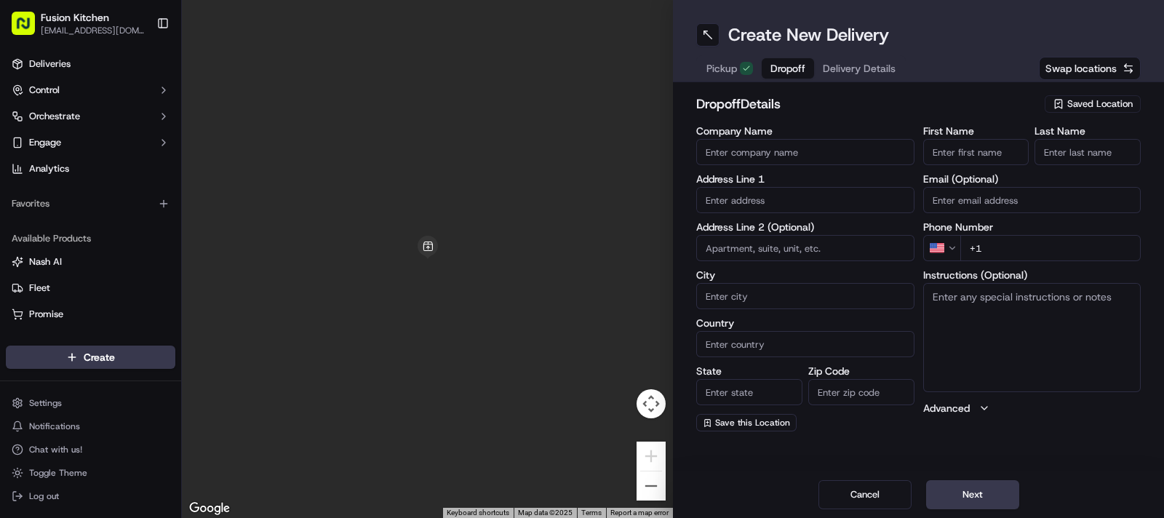
click at [769, 196] on input "text" at bounding box center [805, 200] width 218 height 26
paste input "Parking5,, Wolverhampton Road, Heath Town, WV10 0QF"
drag, startPoint x: 728, startPoint y: 203, endPoint x: 581, endPoint y: 204, distance: 147.0
click at [581, 204] on div "← Move left → Move right ↑ Move up ↓ Move down + Zoom in - Zoom out Home Jump l…" at bounding box center [673, 259] width 982 height 518
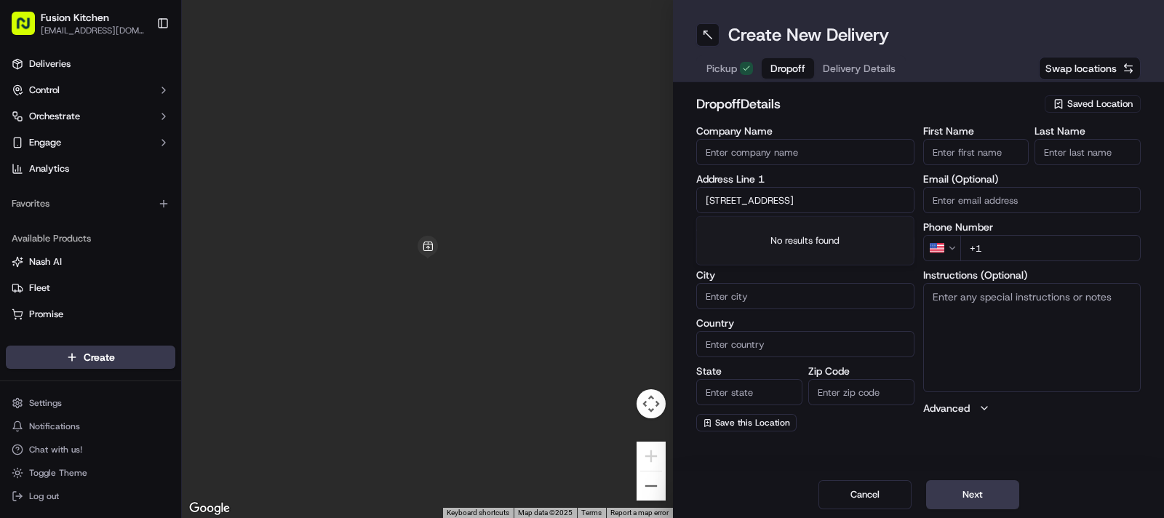
click at [747, 202] on input "Parking5,, Wolverhampton Road, Heath Town, WV10 0QF" at bounding box center [805, 200] width 218 height 26
click at [736, 196] on input "Parking5,Wolverhampton Road, Heath Town, WV10 0QF" at bounding box center [805, 200] width 218 height 26
click at [797, 237] on div "5 Wolverhampton Road, Wednesfield, Wolverhampton, UK" at bounding box center [805, 231] width 211 height 22
type input "5 Wolverhampton Rd, Wednesfield, Wolverhampton WV11 1UJ, UK"
type input "Wednesfield"
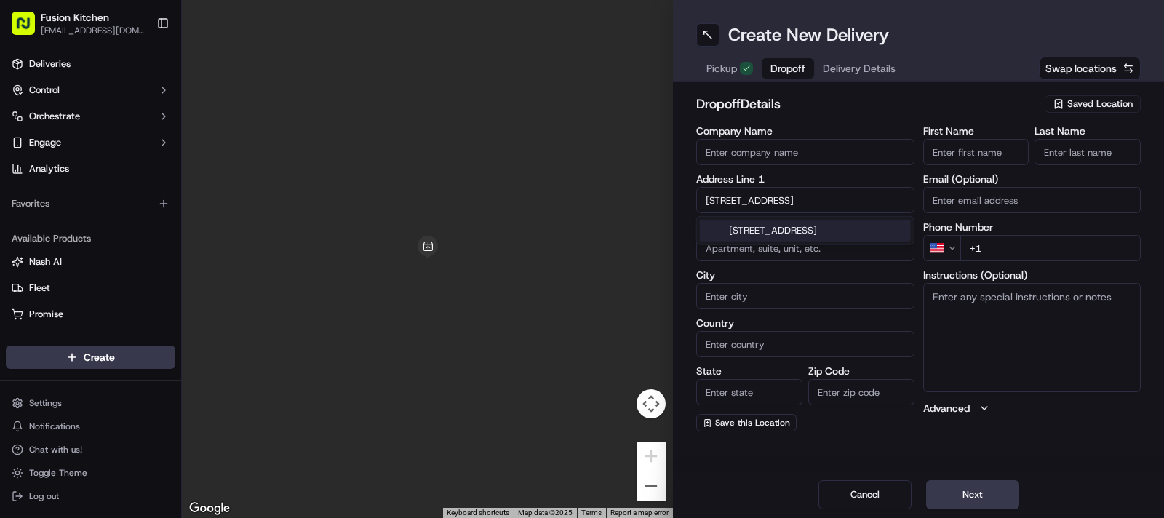
type input "[GEOGRAPHIC_DATA]"
type input "WV11 1UJ"
type input "5 Wolverhampton Road"
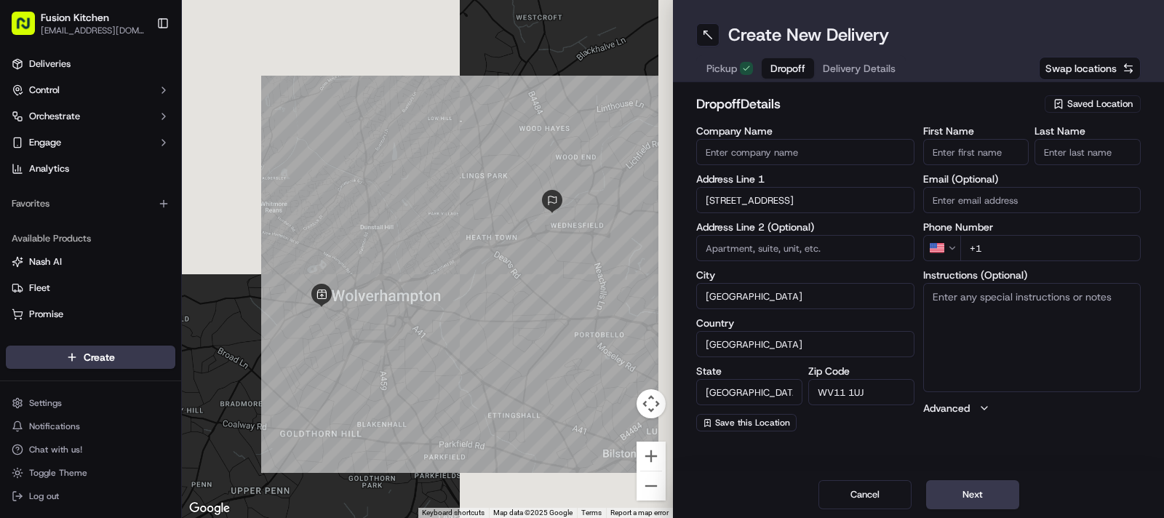
click at [991, 340] on textarea "Instructions (Optional)" at bounding box center [1032, 337] width 218 height 109
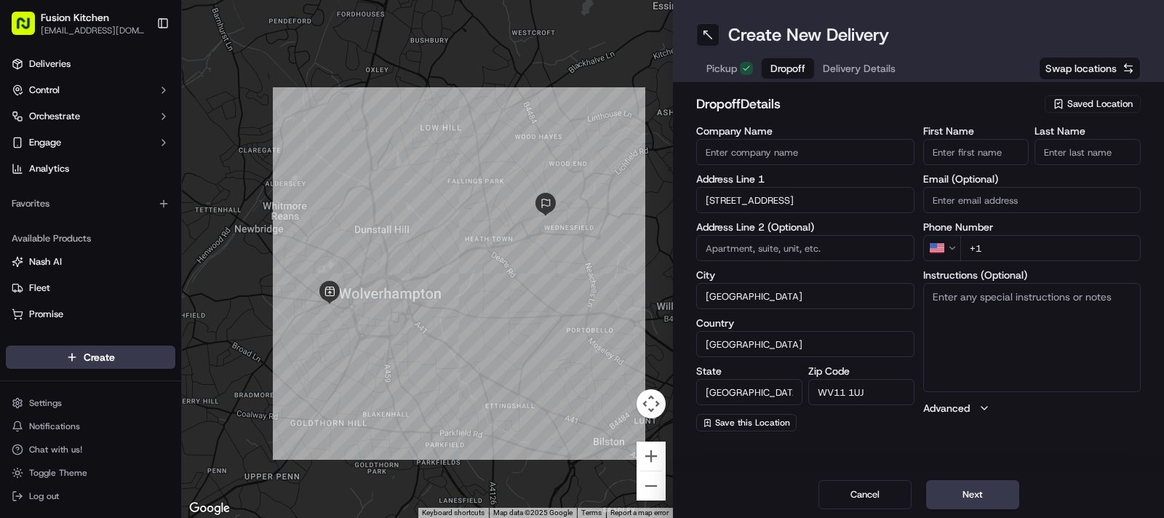
paste textarea "Parking5,, Wolverhampton Road, Heath Town, WV10 0QF"
type textarea "Parking5,, Wolverhampton Road, Heath Town, WV10 0QF"
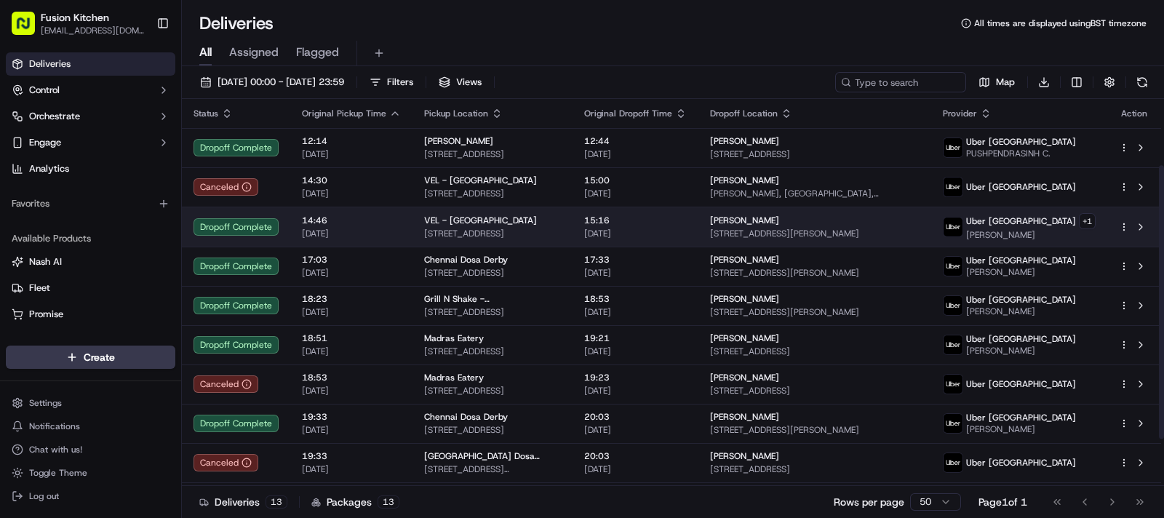
scroll to position [161, 0]
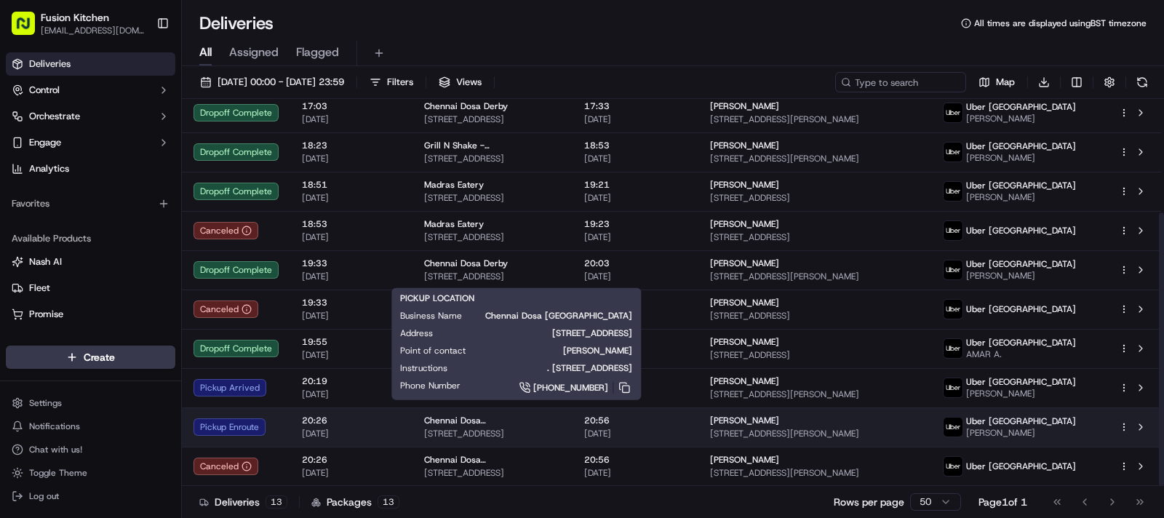
click at [476, 429] on span "[STREET_ADDRESS]" at bounding box center [492, 434] width 137 height 12
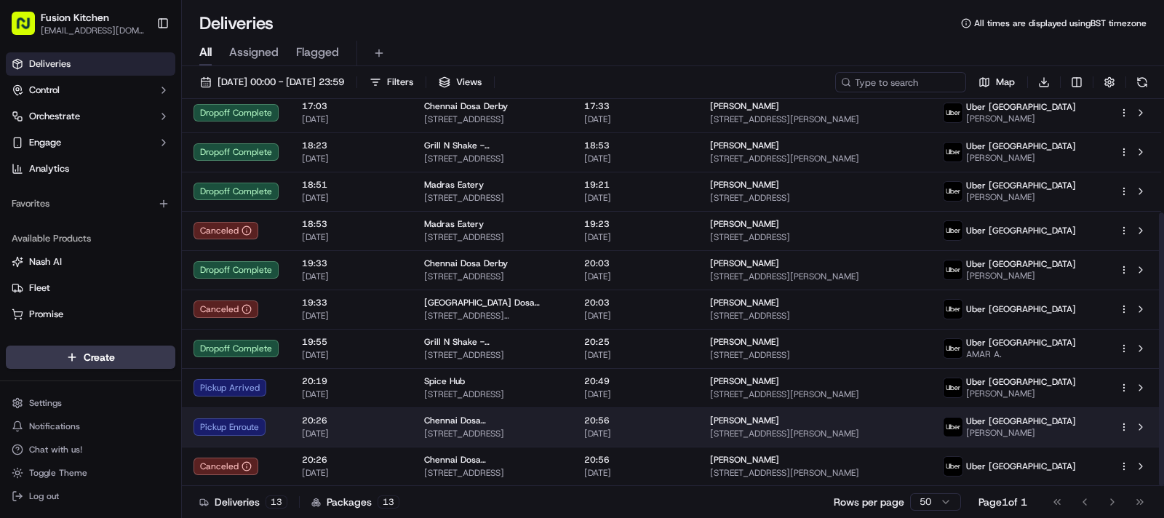
click at [501, 424] on span "Chennai Dosa [GEOGRAPHIC_DATA]" at bounding box center [492, 421] width 137 height 12
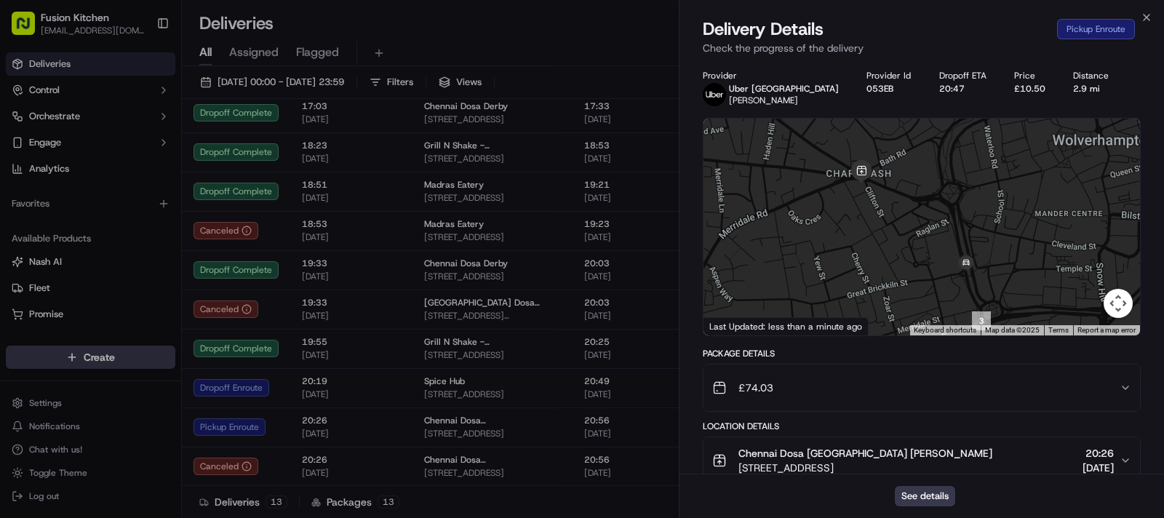
drag, startPoint x: 955, startPoint y: 289, endPoint x: 942, endPoint y: 242, distance: 48.4
click at [942, 242] on div at bounding box center [922, 227] width 437 height 217
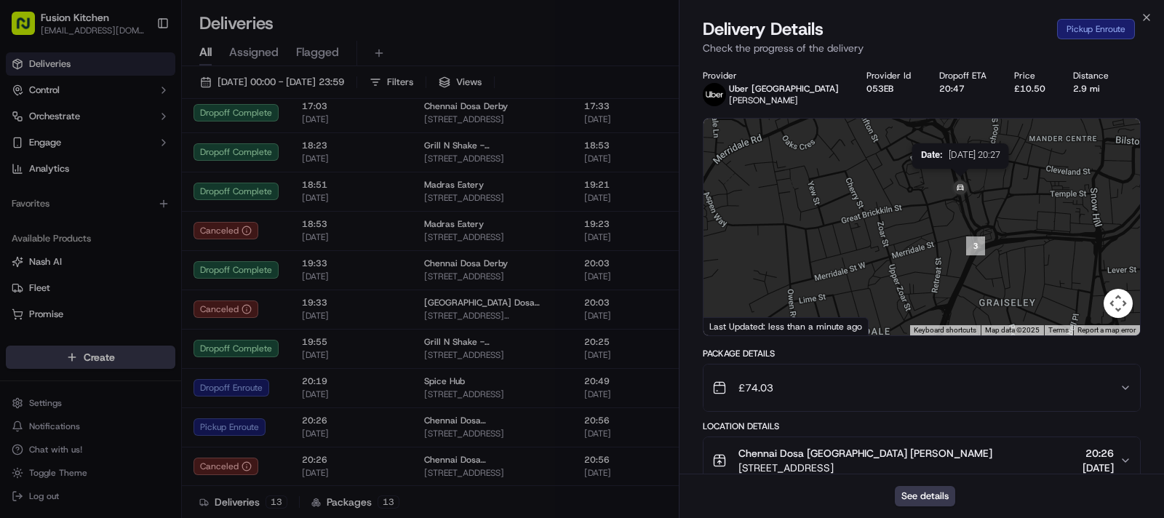
drag, startPoint x: 958, startPoint y: 274, endPoint x: 952, endPoint y: 196, distance: 78.0
click at [952, 196] on img at bounding box center [960, 188] width 23 height 23
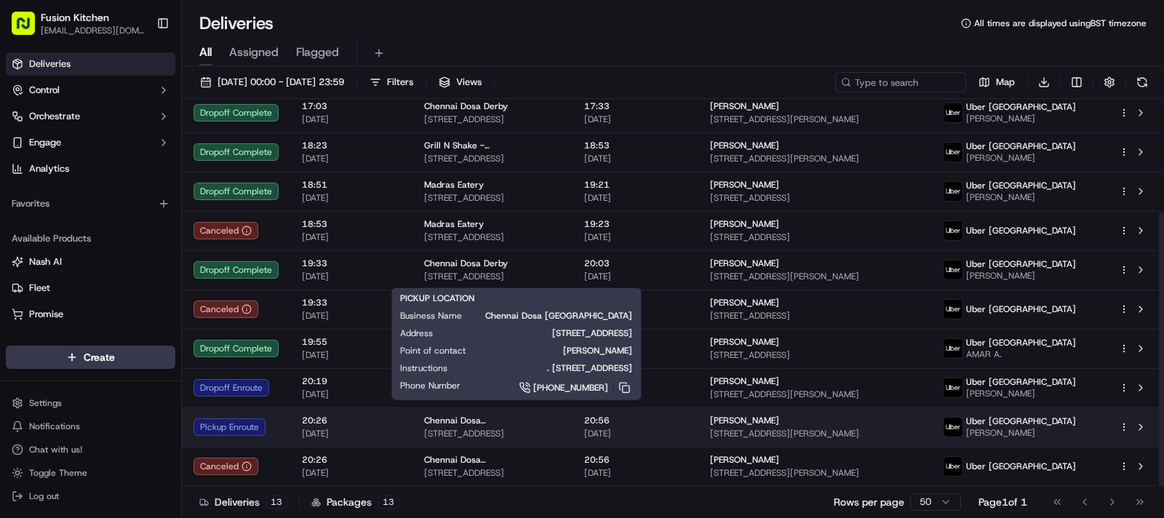
click at [561, 428] on span "[STREET_ADDRESS]" at bounding box center [492, 434] width 137 height 12
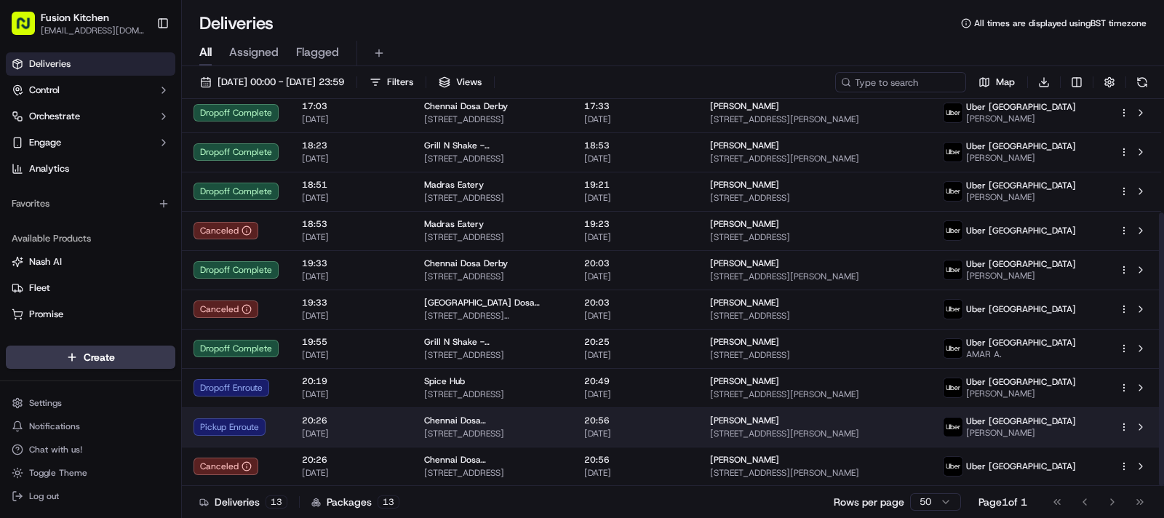
click at [402, 438] on td "20:26 21/09/2025" at bounding box center [351, 426] width 122 height 39
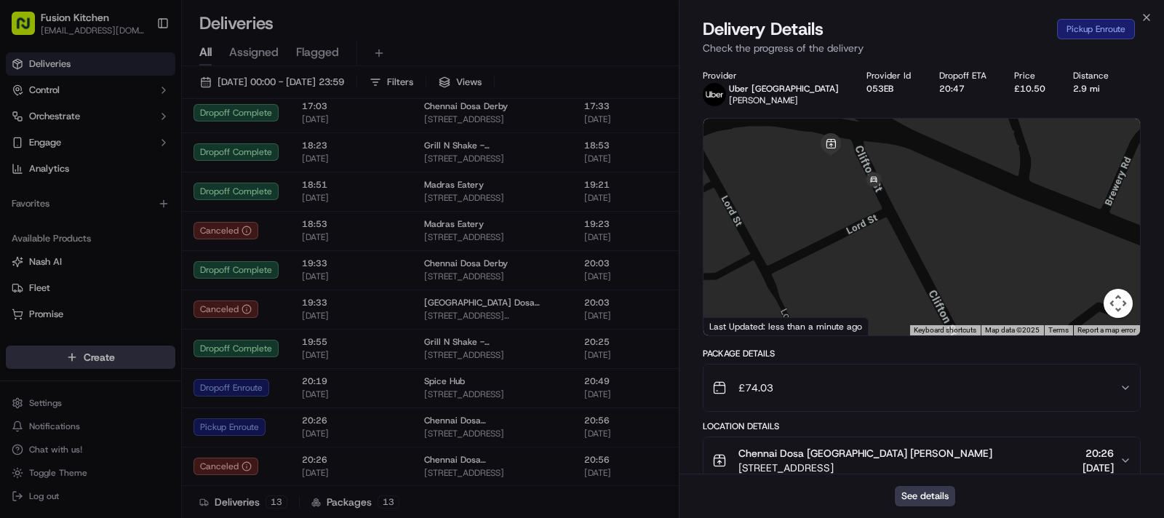
drag, startPoint x: 856, startPoint y: 156, endPoint x: 876, endPoint y: 272, distance: 118.2
click at [876, 272] on div at bounding box center [922, 227] width 437 height 217
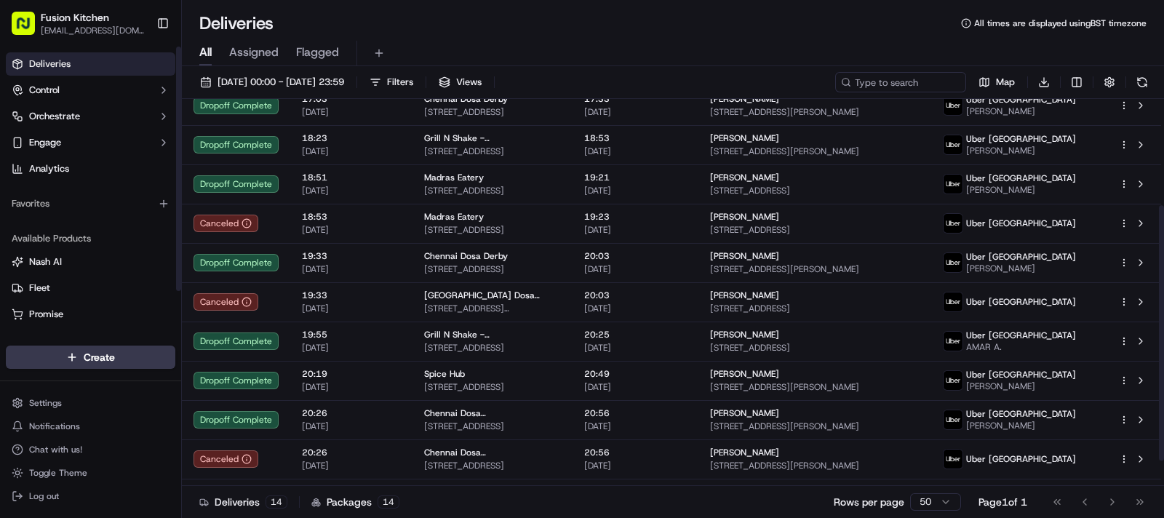
click at [86, 352] on html "Fusion Kitchen hari@fusionpos.uk Toggle Sidebar Deliveries Control Orchestrate …" at bounding box center [582, 259] width 1164 height 518
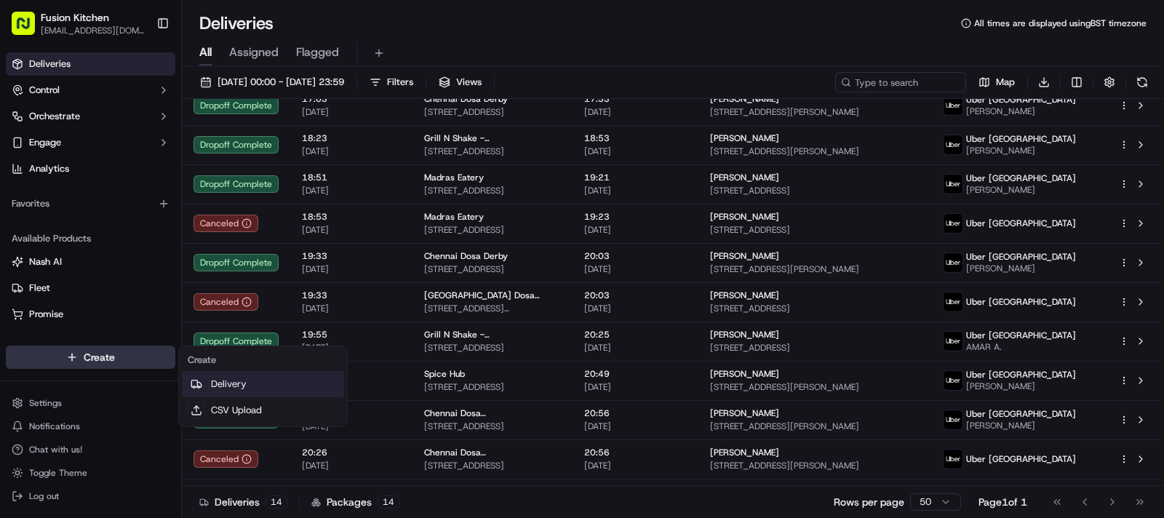
click at [244, 389] on link "Delivery" at bounding box center [263, 384] width 162 height 26
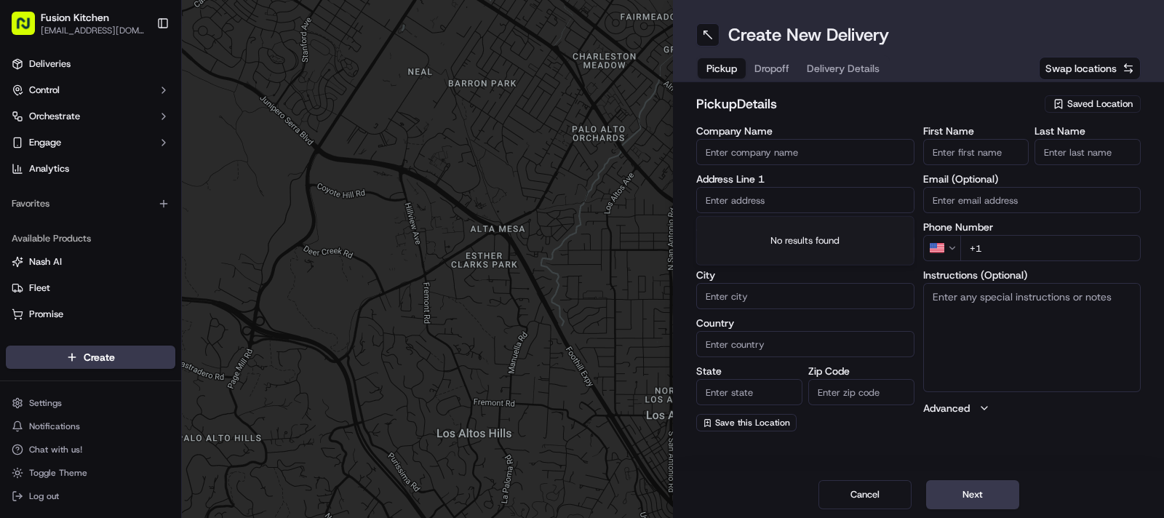
click at [759, 199] on input "text" at bounding box center [805, 200] width 218 height 26
paste input "33 Broadway Parade, Crouch End, London, UK, N8 9DB."
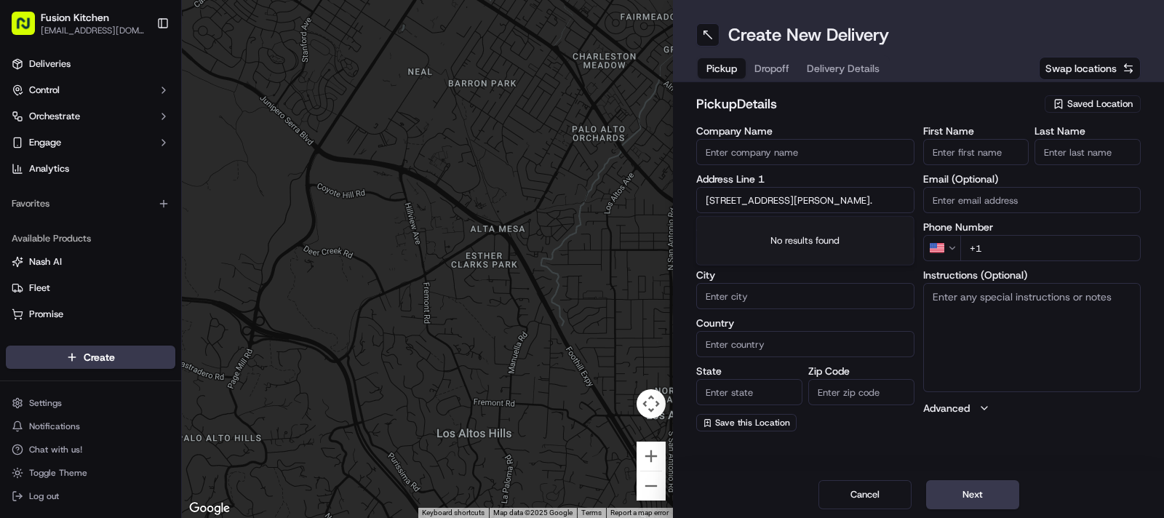
scroll to position [0, 41]
click at [775, 231] on div "33 Broadway Parade, London N8 9DB, UK" at bounding box center [805, 231] width 211 height 22
type input "33 Broadway Parade, London N8 9DB, UK"
type input "London"
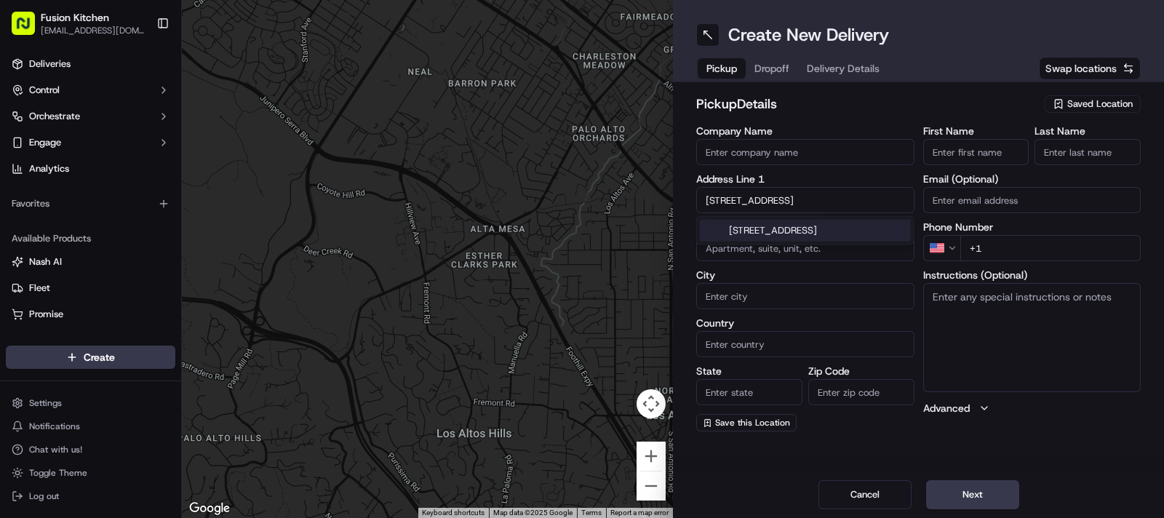
type input "[GEOGRAPHIC_DATA]"
type input "N8 9DB"
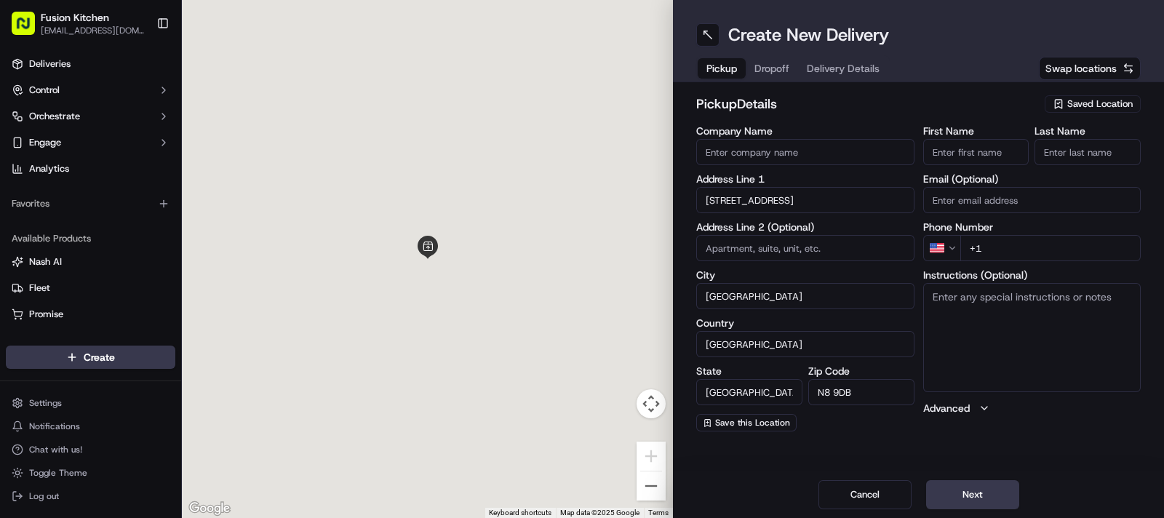
click at [1035, 333] on textarea "Instructions (Optional)" at bounding box center [1032, 337] width 218 height 109
type input "33 Broadway Parade"
paste textarea "33 Broadway Parade, Crouch End, London, UK, N8 9DB."
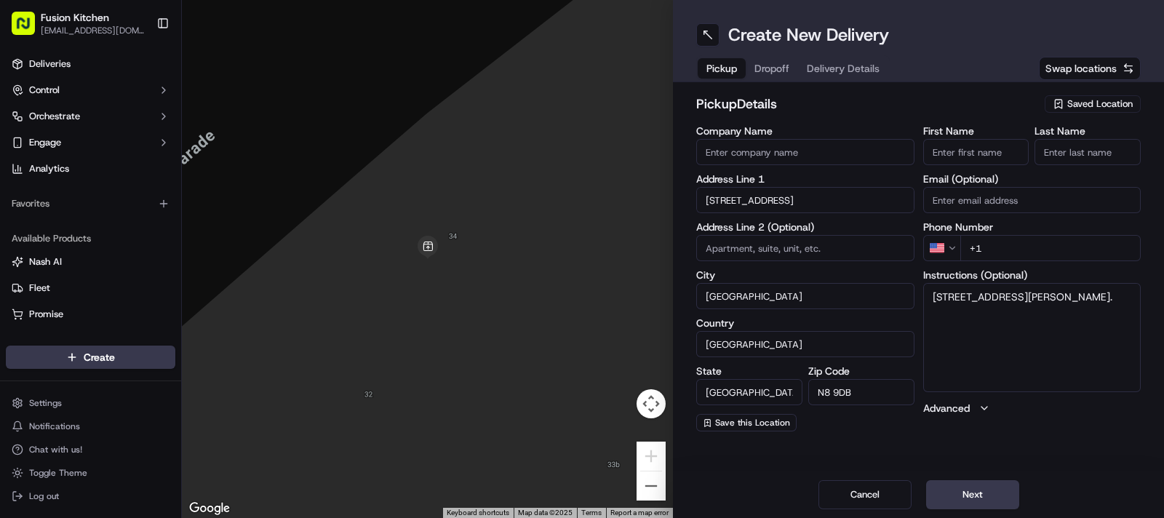
type textarea "33 Broadway Parade, Crouch End, London, UK, N8 9DB."
drag, startPoint x: 62, startPoint y: 67, endPoint x: 95, endPoint y: 57, distance: 34.1
click at [62, 67] on span "Deliveries" at bounding box center [49, 63] width 41 height 13
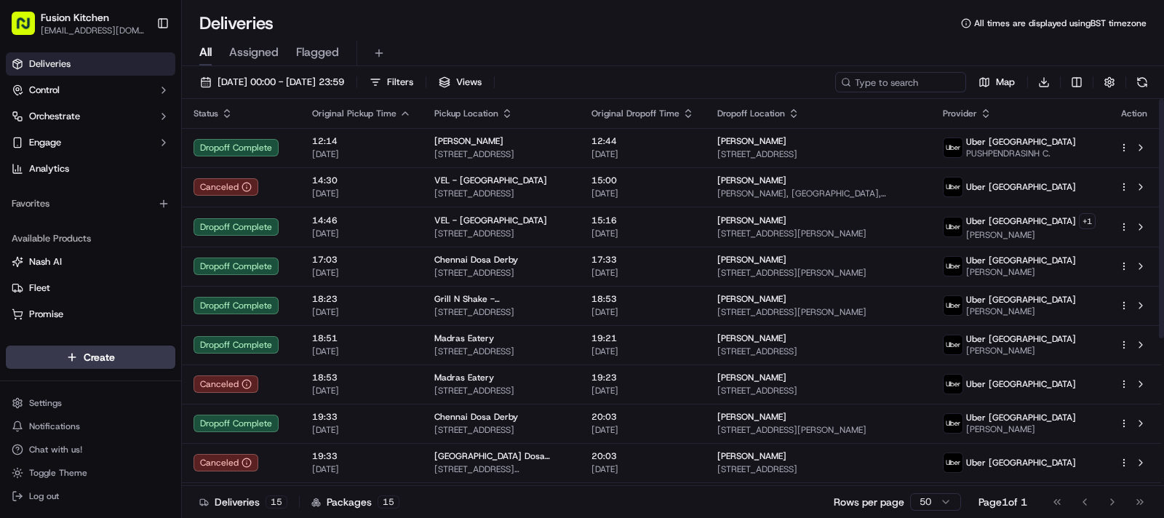
scroll to position [239, 0]
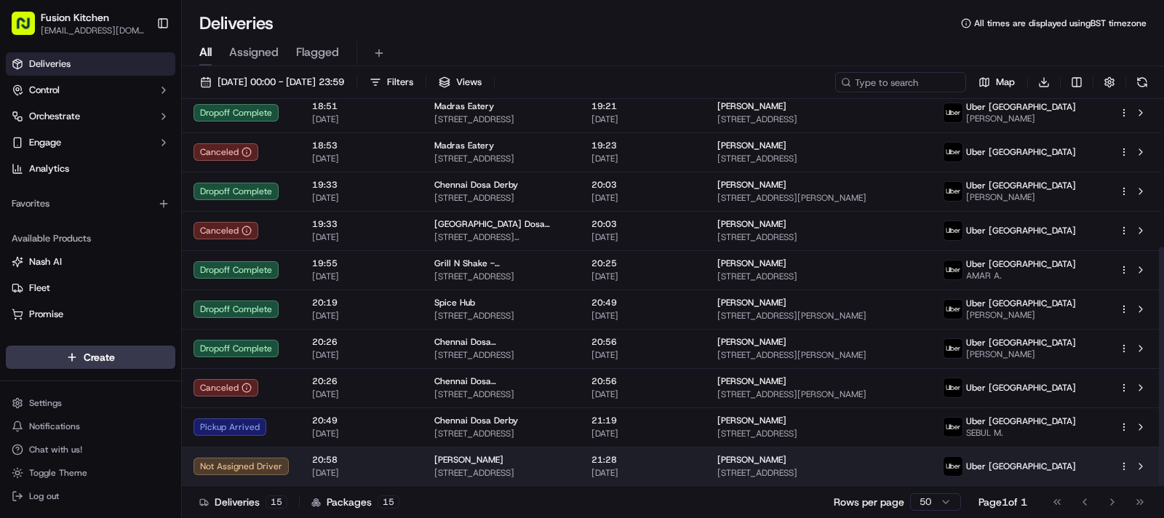
click at [568, 464] on div "Saki Sushi" at bounding box center [501, 460] width 134 height 12
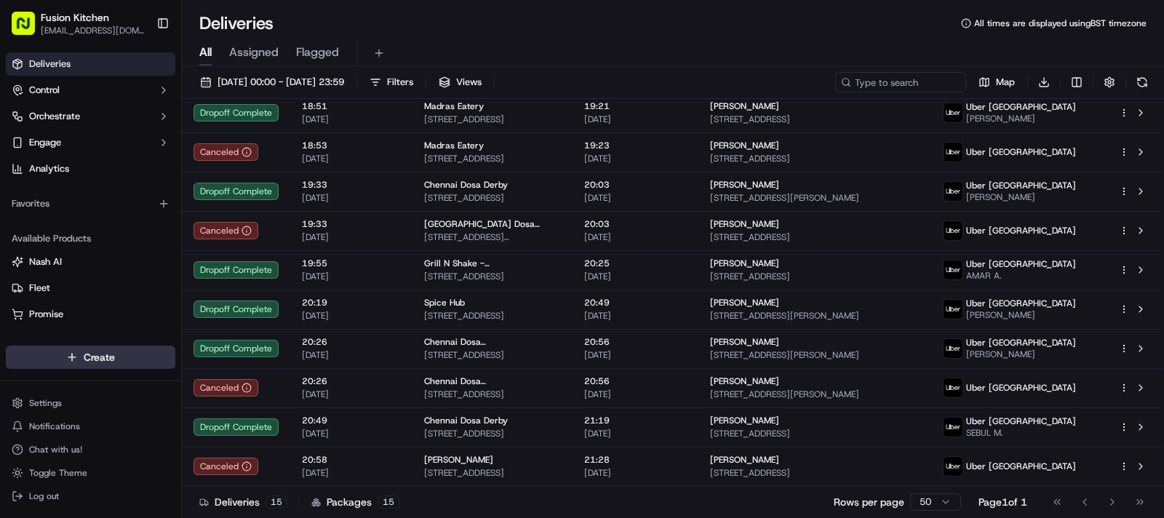
click at [106, 364] on html "Fusion Kitchen hari@fusionpos.uk Toggle Sidebar Deliveries Control Orchestrate …" at bounding box center [582, 259] width 1164 height 518
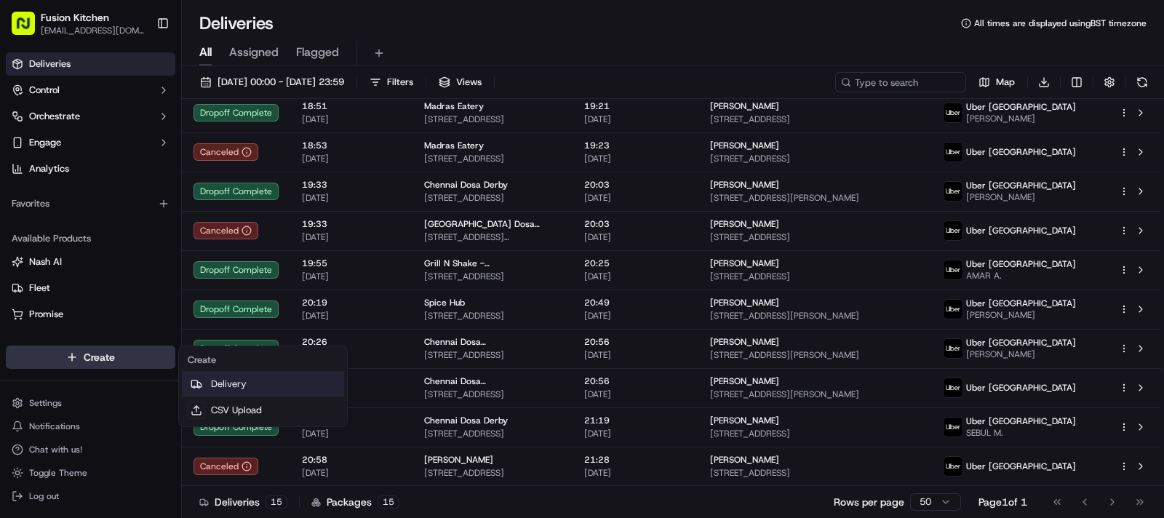
click at [213, 381] on link "Delivery" at bounding box center [263, 384] width 162 height 26
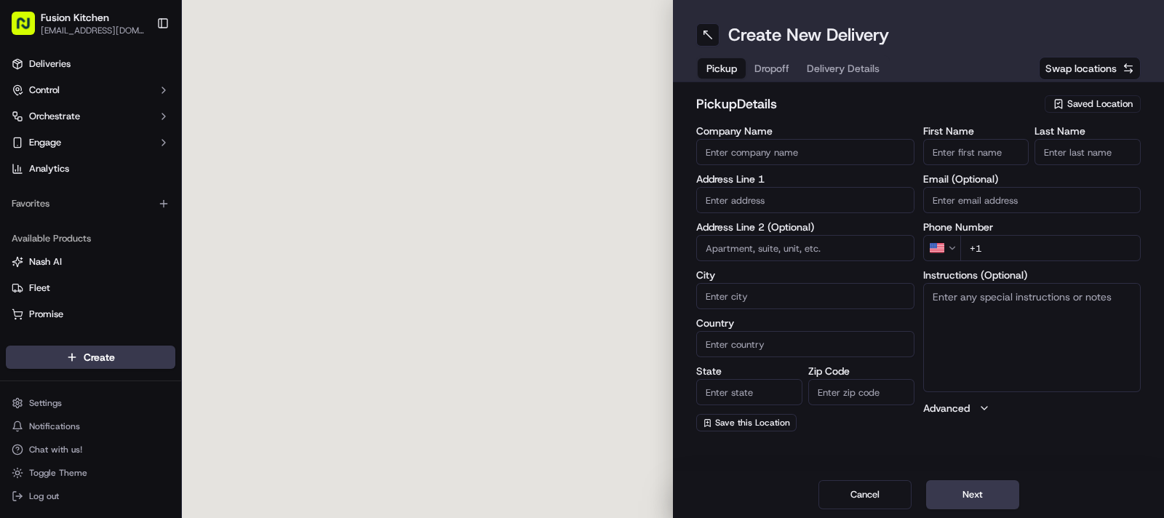
click at [754, 205] on input "text" at bounding box center [805, 200] width 218 height 26
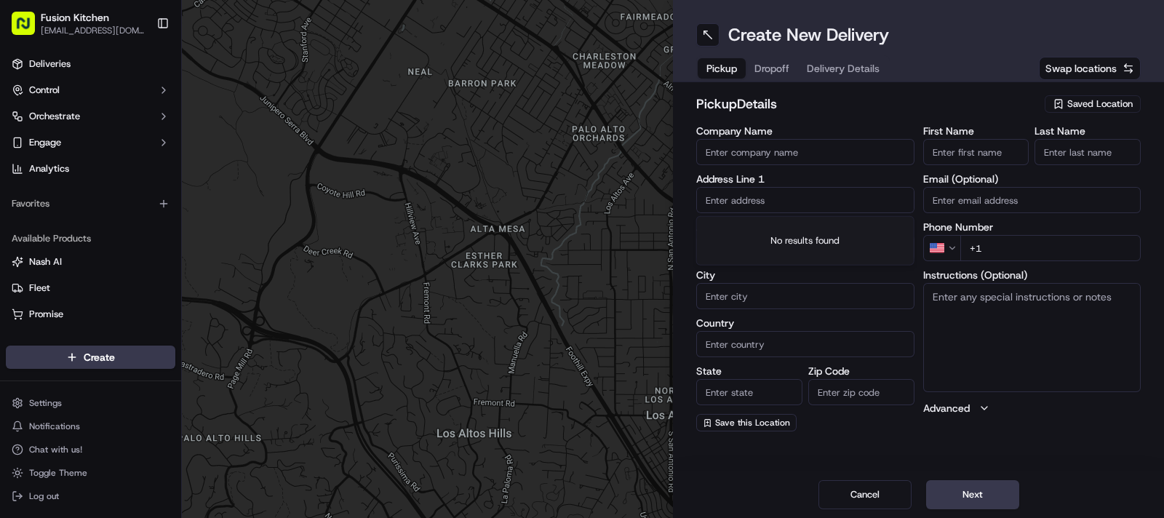
paste input "548-550 Hagley Road West, OLDBURY, United Kingdom, B68 0BZ."
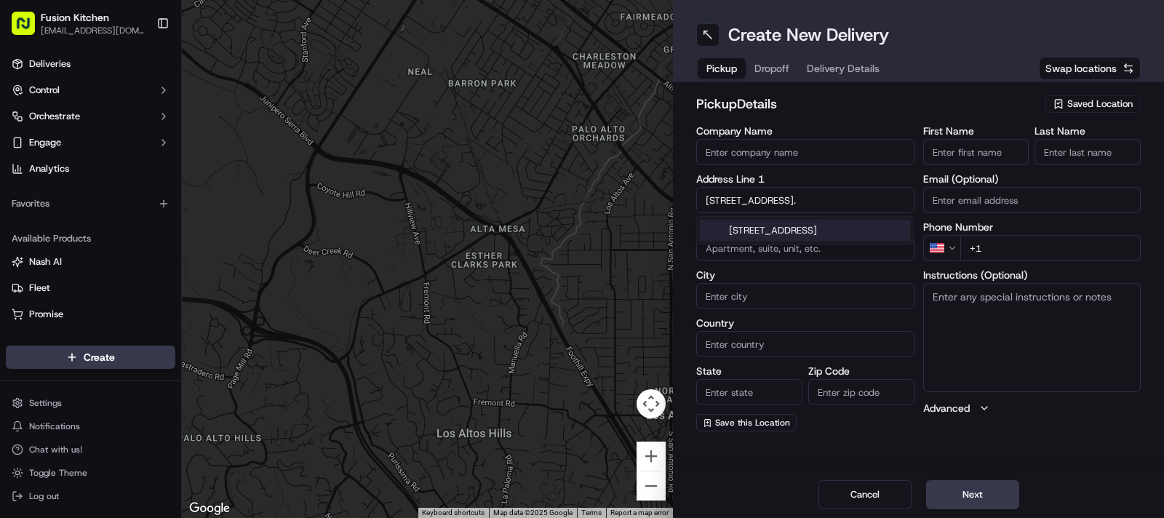
click at [760, 236] on div "548-550 Hagley Road West, Oldbury B68 0BZ, United Kingdom" at bounding box center [805, 231] width 211 height 22
type input "[STREET_ADDRESS]"
type input "Oldbury"
type input "[GEOGRAPHIC_DATA]"
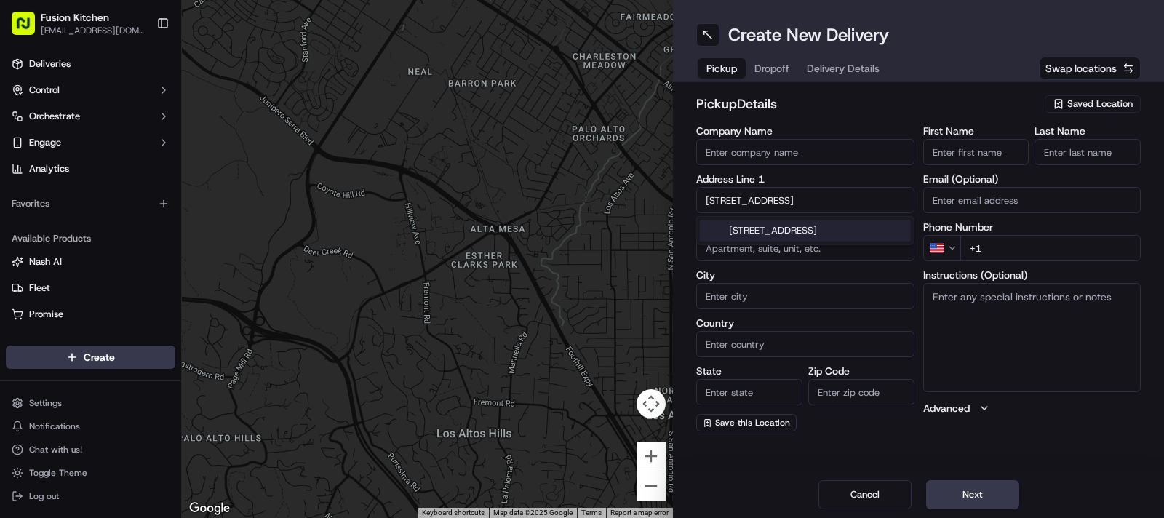
type input "[GEOGRAPHIC_DATA]"
type input "B68 0BZ"
type input "548-550 Hagley Road West"
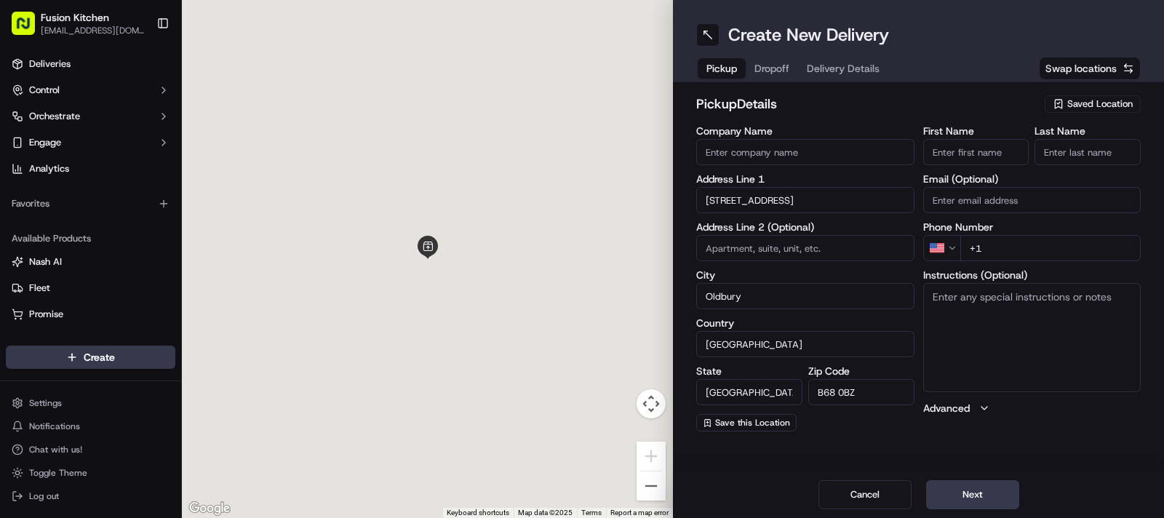
scroll to position [0, 0]
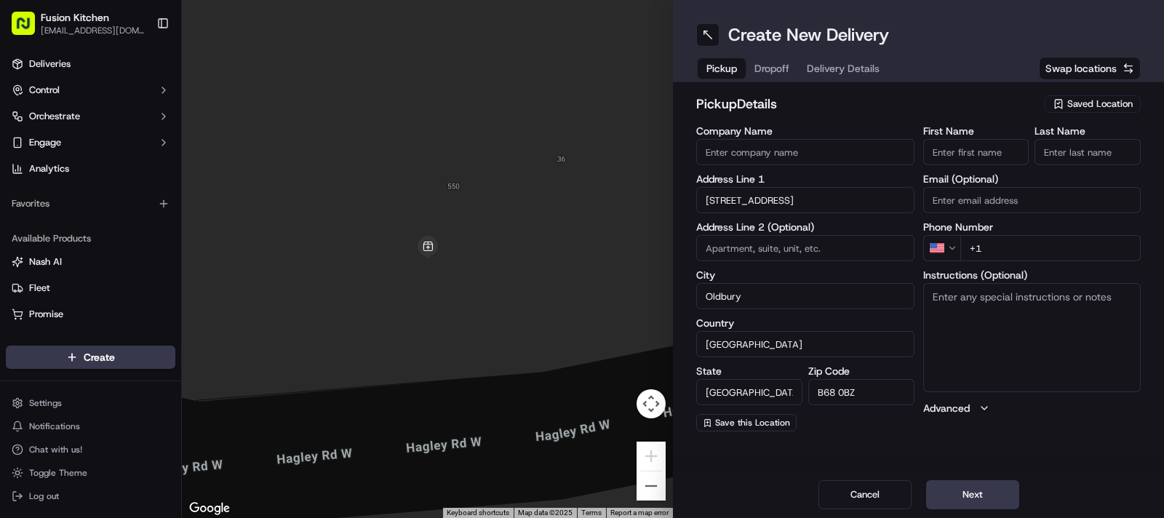
click at [1044, 339] on textarea "Instructions (Optional)" at bounding box center [1032, 337] width 218 height 109
paste textarea "548-550 Hagley Road West, OLDBURY, United Kingdom, B68 0BZ."
type textarea "548-550 Hagley Road West, OLDBURY, United Kingdom, B68 0BZ."
click at [855, 495] on button "Cancel" at bounding box center [865, 494] width 93 height 29
